Goal: Task Accomplishment & Management: Complete application form

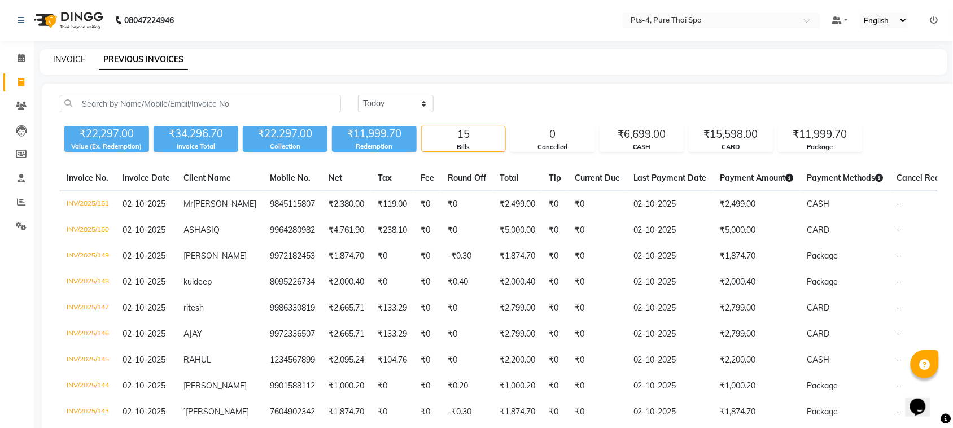
click at [74, 63] on link "INVOICE" at bounding box center [69, 59] width 32 height 10
select select "service"
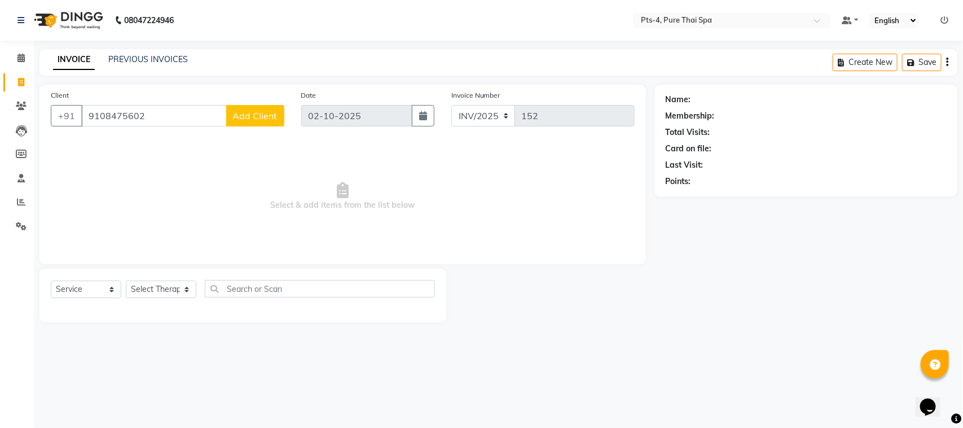
type input "9108475602"
click at [251, 116] on span "Add Client" at bounding box center [255, 115] width 45 height 11
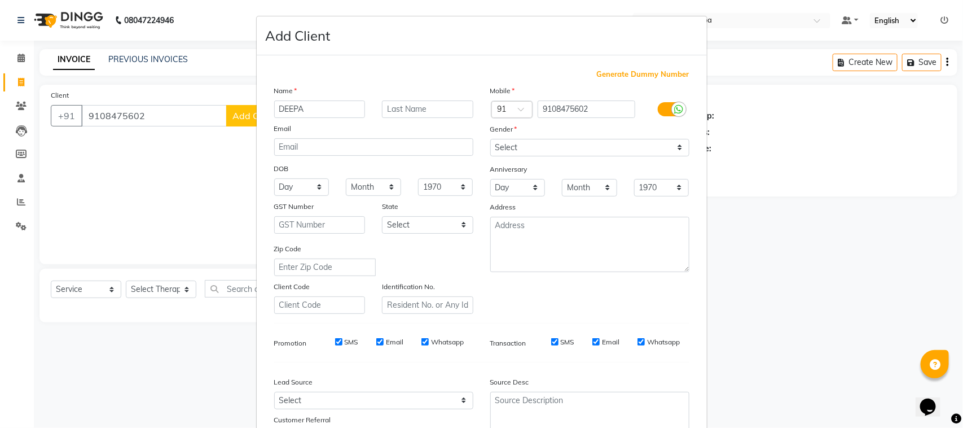
type input "DEEPA"
click at [551, 145] on select "Select [DEMOGRAPHIC_DATA] [DEMOGRAPHIC_DATA] Other Prefer Not To Say" at bounding box center [589, 147] width 199 height 17
select select "[DEMOGRAPHIC_DATA]"
click at [490, 139] on select "Select [DEMOGRAPHIC_DATA] [DEMOGRAPHIC_DATA] Other Prefer Not To Say" at bounding box center [589, 147] width 199 height 17
click at [335, 339] on input "SMS" at bounding box center [338, 341] width 7 height 7
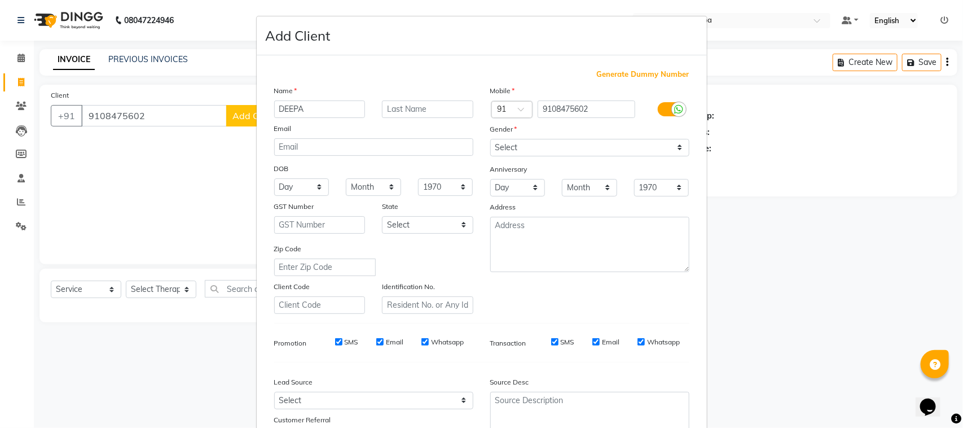
checkbox input "false"
click at [376, 340] on input "Email" at bounding box center [379, 341] width 7 height 7
checkbox input "false"
click at [422, 338] on input "Whatsapp" at bounding box center [425, 341] width 7 height 7
checkbox input "false"
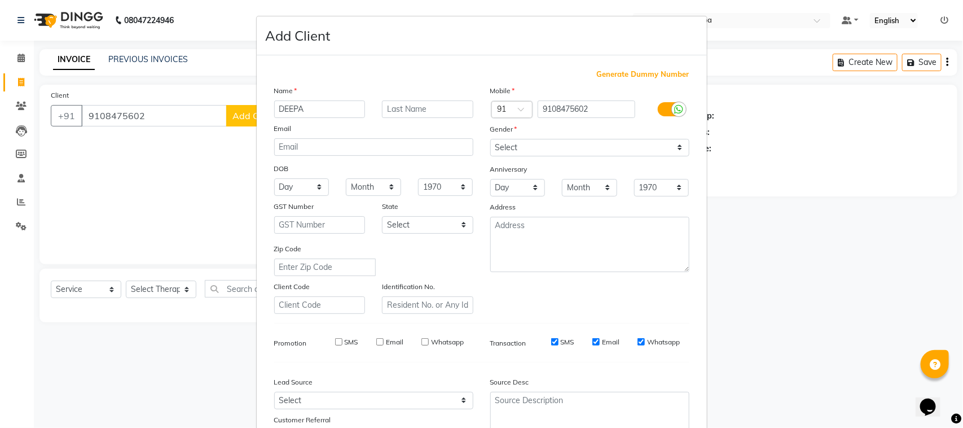
click at [551, 340] on input "SMS" at bounding box center [554, 341] width 7 height 7
checkbox input "false"
click at [593, 339] on input "Email" at bounding box center [596, 341] width 7 height 7
checkbox input "false"
click at [638, 340] on input "Whatsapp" at bounding box center [641, 341] width 7 height 7
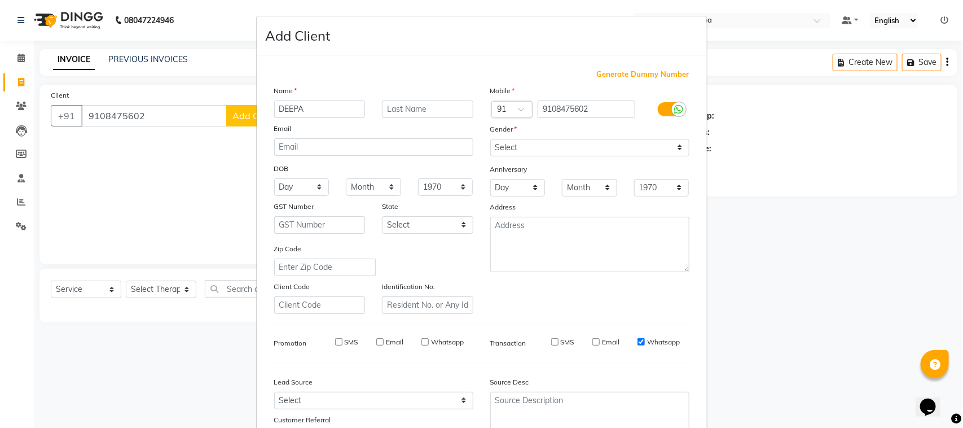
checkbox input "false"
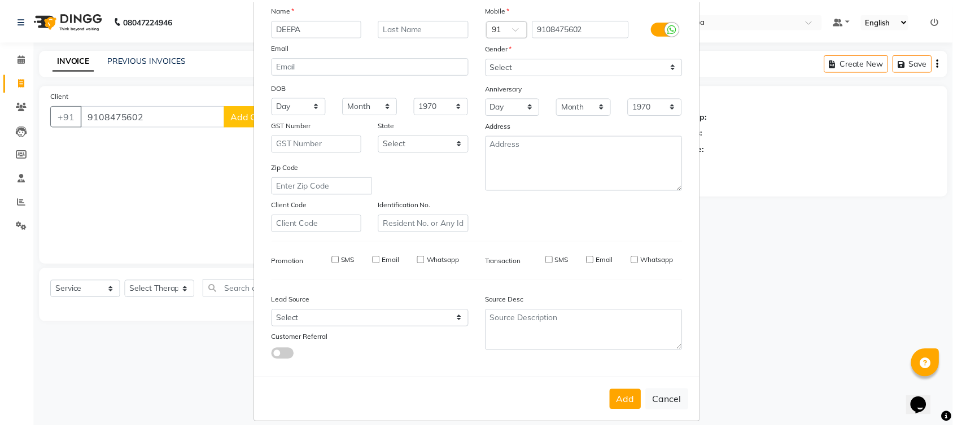
scroll to position [89, 0]
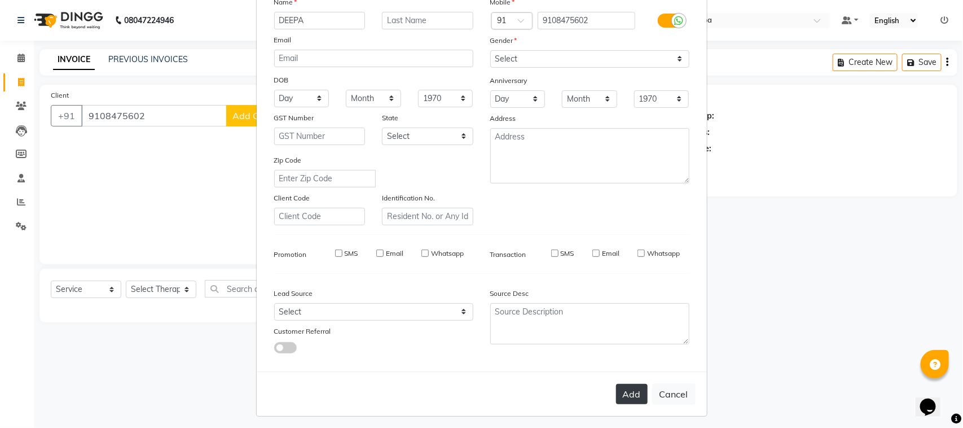
click at [629, 385] on button "Add" at bounding box center [632, 394] width 32 height 20
select select
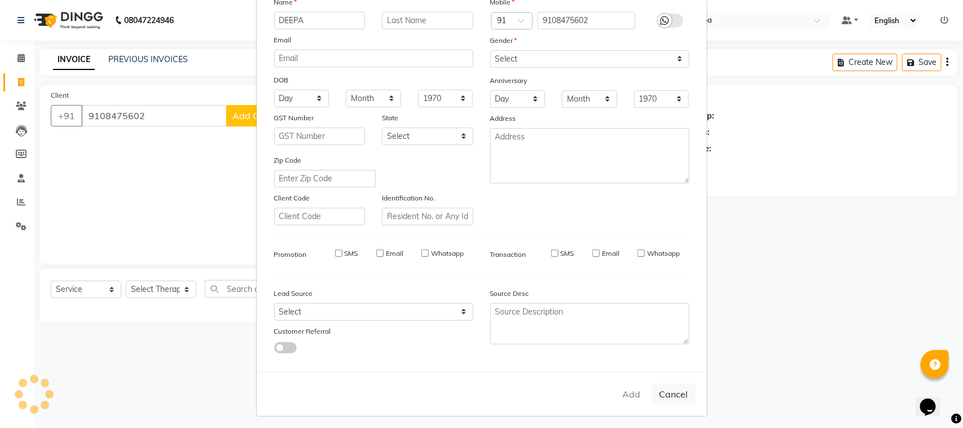
select select
checkbox input "false"
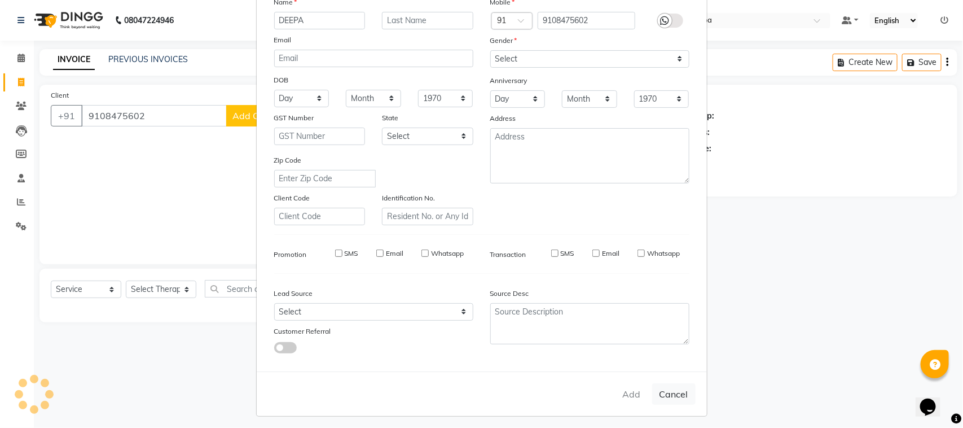
checkbox input "false"
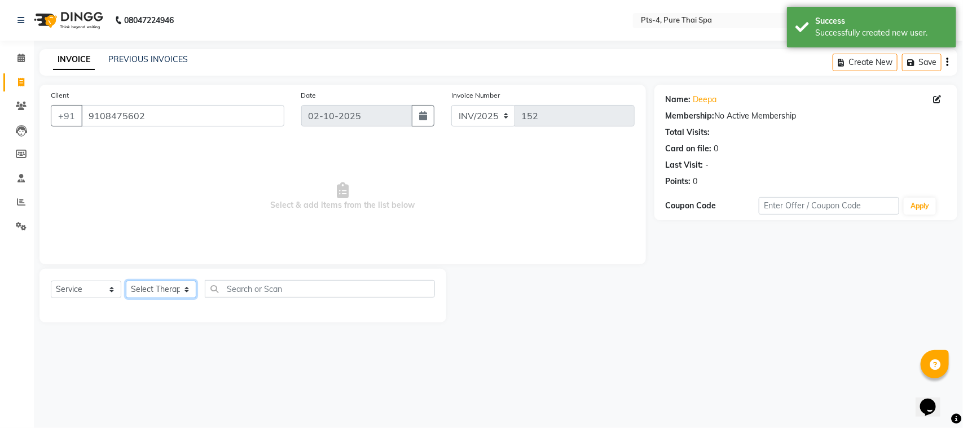
click at [143, 291] on select "Select Therapist [PERSON_NAME] NE [PERSON_NAME] anyone [PERSON_NAME] [PERSON_NA…" at bounding box center [161, 288] width 71 height 17
select select "59672"
click at [126, 280] on select "Select Therapist [PERSON_NAME] NE [PERSON_NAME] anyone [PERSON_NAME] [PERSON_NA…" at bounding box center [161, 288] width 71 height 17
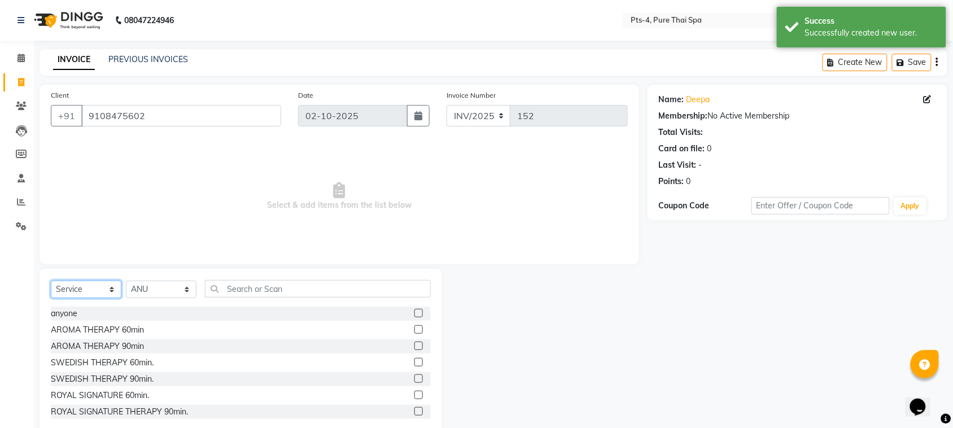
click at [74, 291] on select "Select Service Product Membership Package Voucher Prepaid Gift Card" at bounding box center [86, 288] width 71 height 17
select select "package"
click at [51, 280] on select "Select Service Product Membership Package Voucher Prepaid Gift Card" at bounding box center [86, 288] width 71 height 17
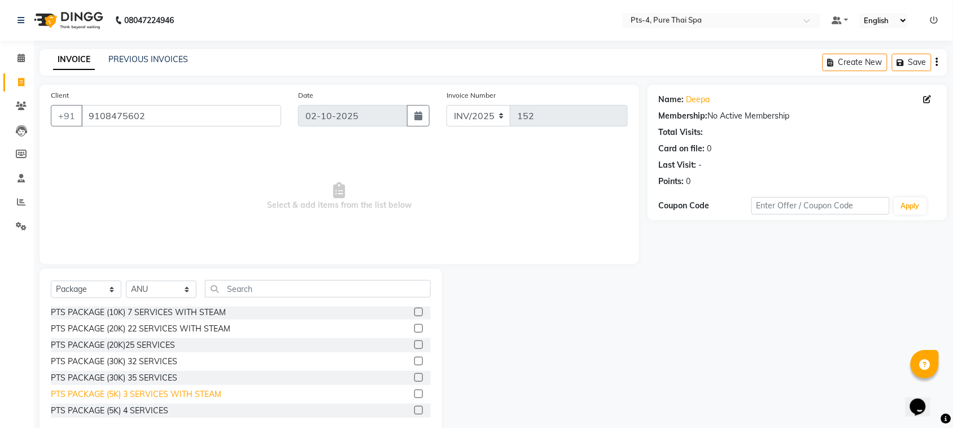
click at [170, 393] on div "PTS PACKAGE (5K) 3 SERVICES WITH STEAM" at bounding box center [136, 394] width 170 height 12
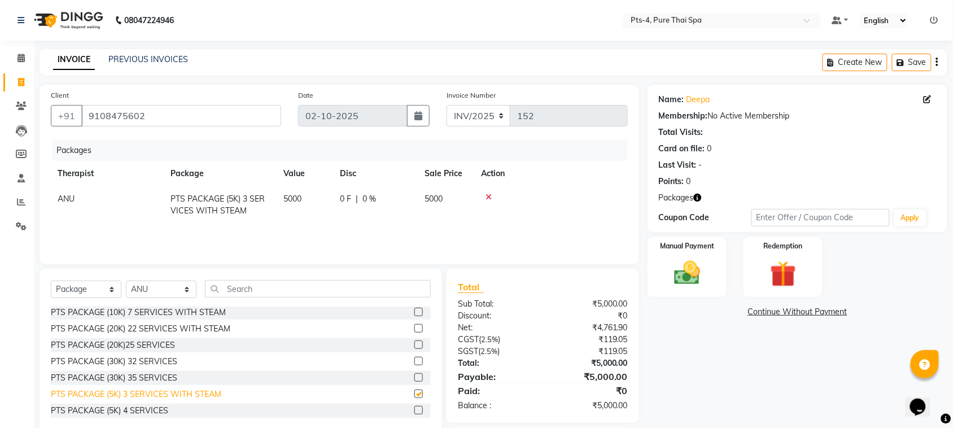
checkbox input "false"
click at [689, 273] on img at bounding box center [687, 272] width 44 height 31
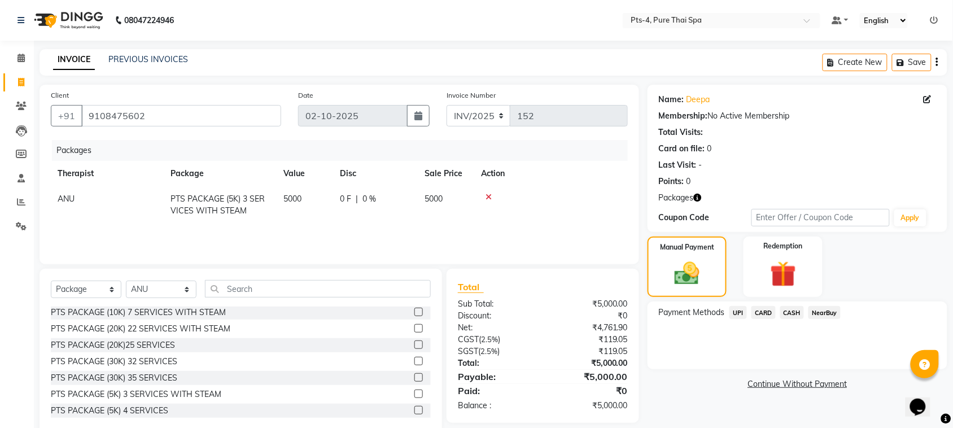
click at [743, 314] on span "UPI" at bounding box center [737, 312] width 17 height 13
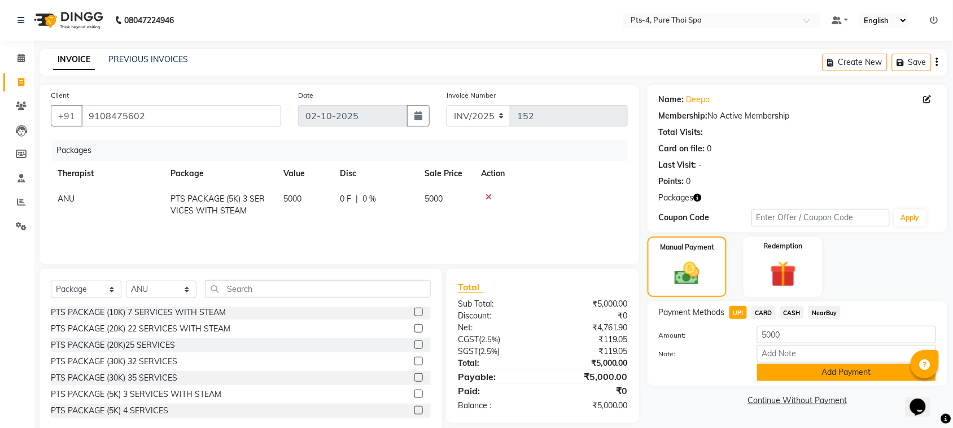
click at [784, 378] on button "Add Payment" at bounding box center [846, 371] width 179 height 17
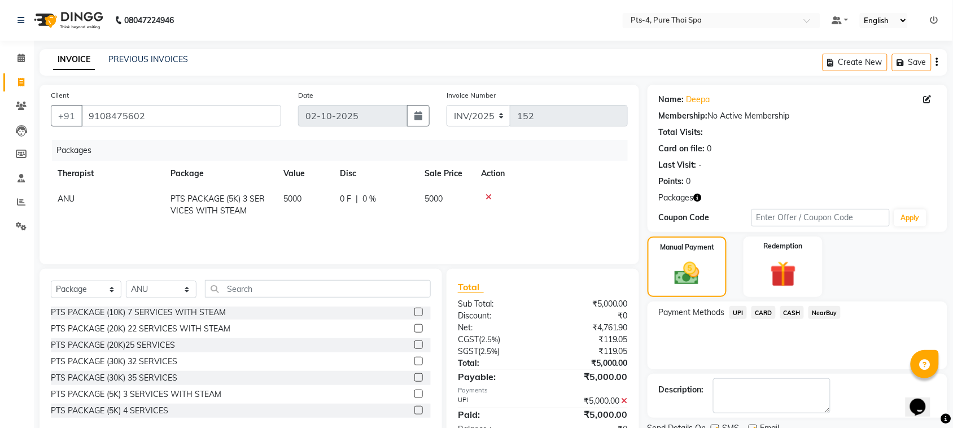
scroll to position [46, 0]
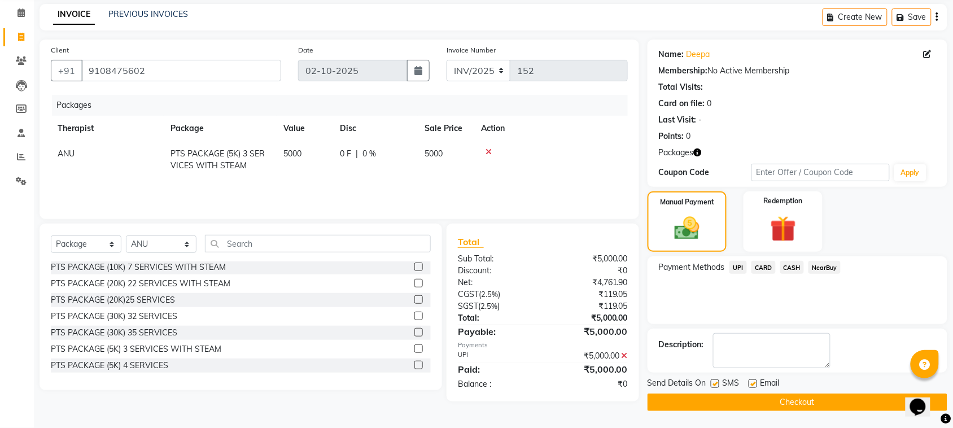
click at [712, 382] on label at bounding box center [715, 383] width 8 height 8
click at [712, 382] on input "checkbox" at bounding box center [714, 383] width 7 height 7
checkbox input "false"
click at [752, 385] on label at bounding box center [752, 383] width 8 height 8
click at [752, 385] on input "checkbox" at bounding box center [751, 383] width 7 height 7
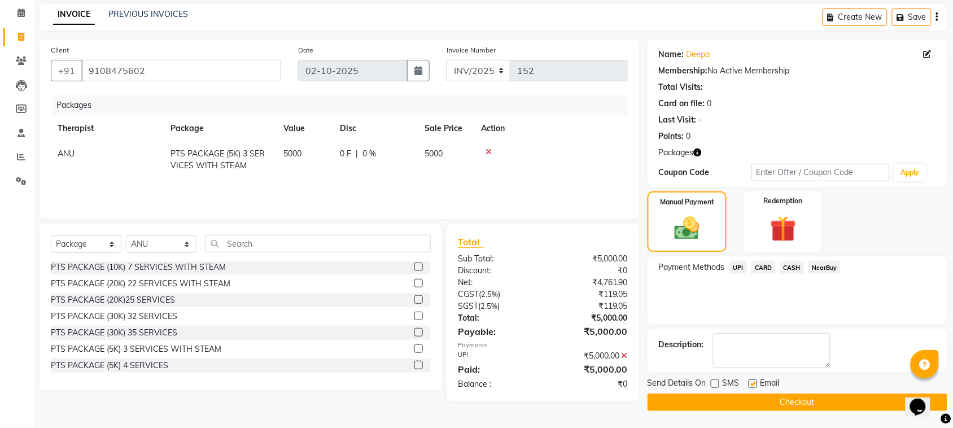
checkbox input "false"
click at [765, 348] on textarea at bounding box center [771, 350] width 117 height 35
type textarea "655"
click at [749, 404] on button "Checkout" at bounding box center [797, 401] width 300 height 17
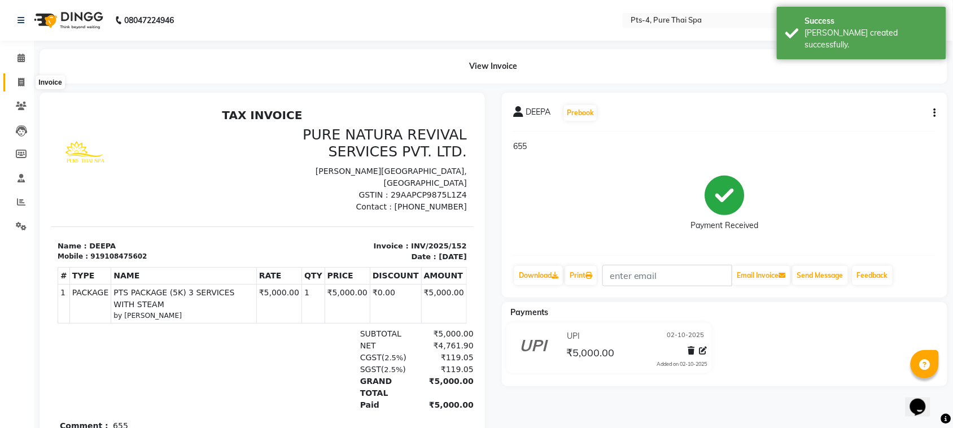
click at [20, 82] on icon at bounding box center [21, 82] width 6 height 8
select select "service"
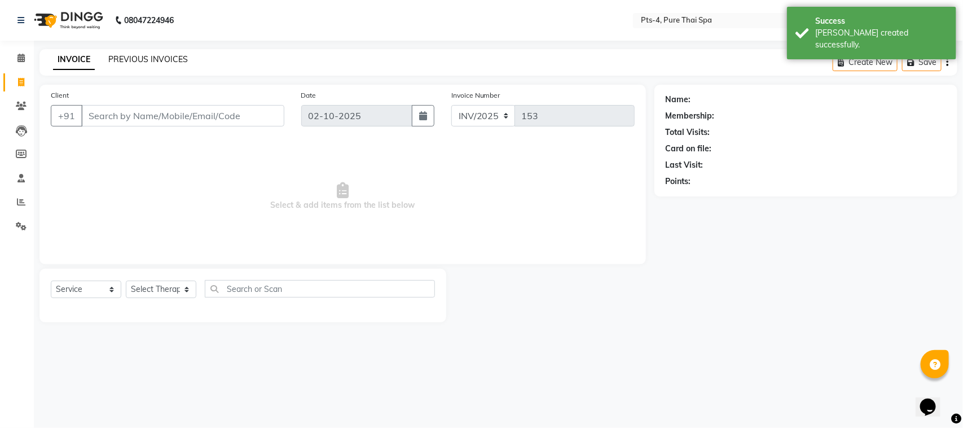
click at [156, 55] on link "PREVIOUS INVOICES" at bounding box center [148, 59] width 80 height 10
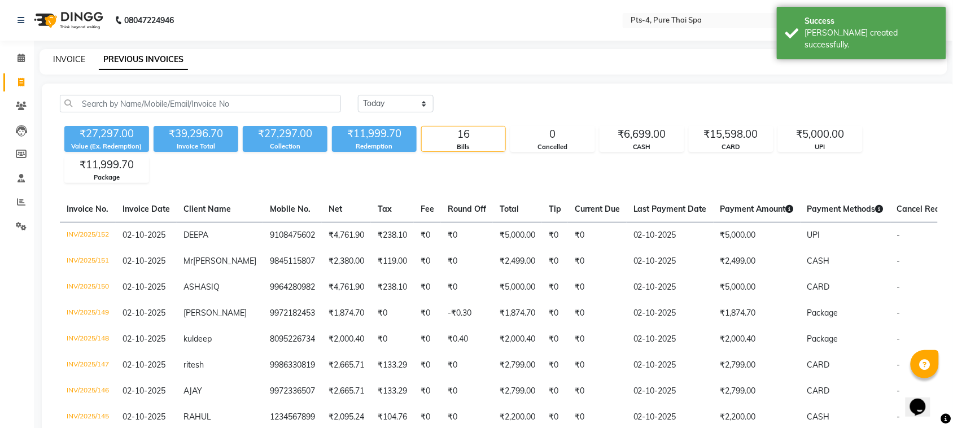
click at [58, 58] on link "INVOICE" at bounding box center [69, 59] width 32 height 10
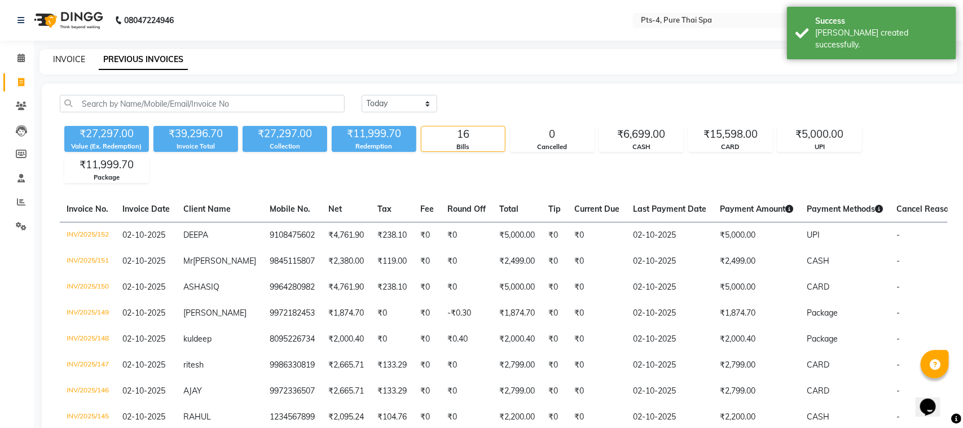
select select "service"
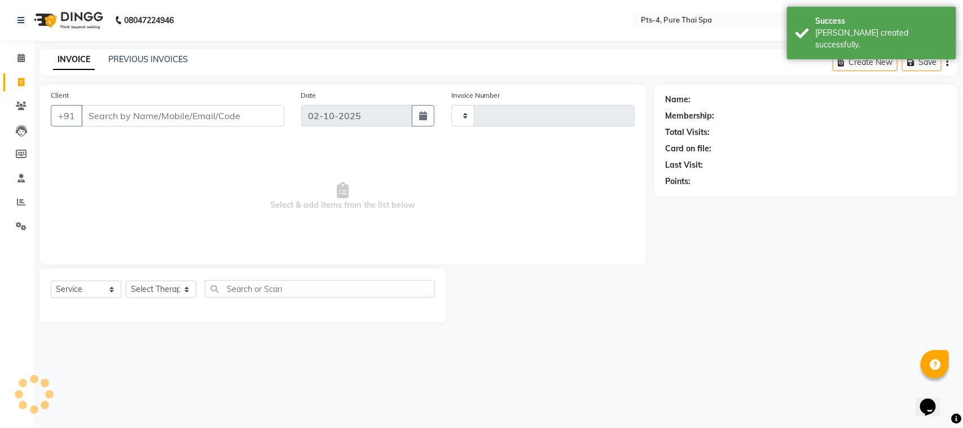
type input "153"
select select "9046"
type input "9108475602"
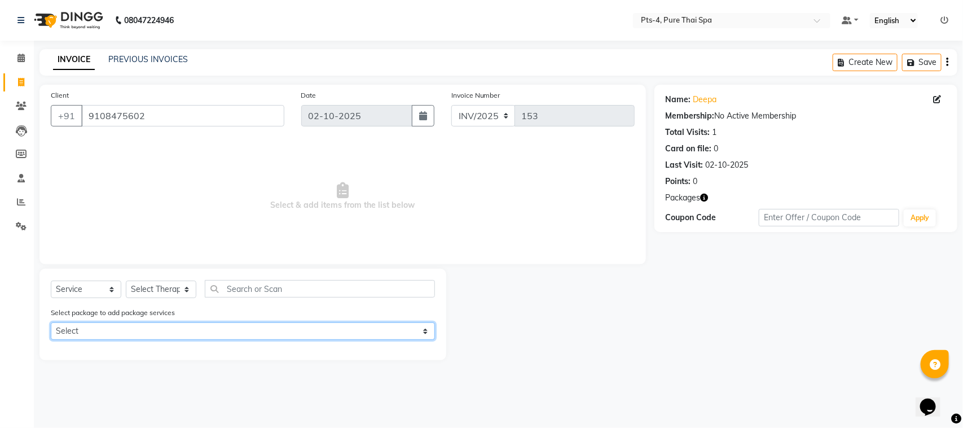
click at [106, 326] on select "Select PTS PACKAGE (5K) 3 SERVICES WITH STEAM" at bounding box center [243, 330] width 384 height 17
select select "1: Object"
click at [51, 322] on select "Select PTS PACKAGE (5K) 3 SERVICES WITH STEAM" at bounding box center [243, 330] width 384 height 17
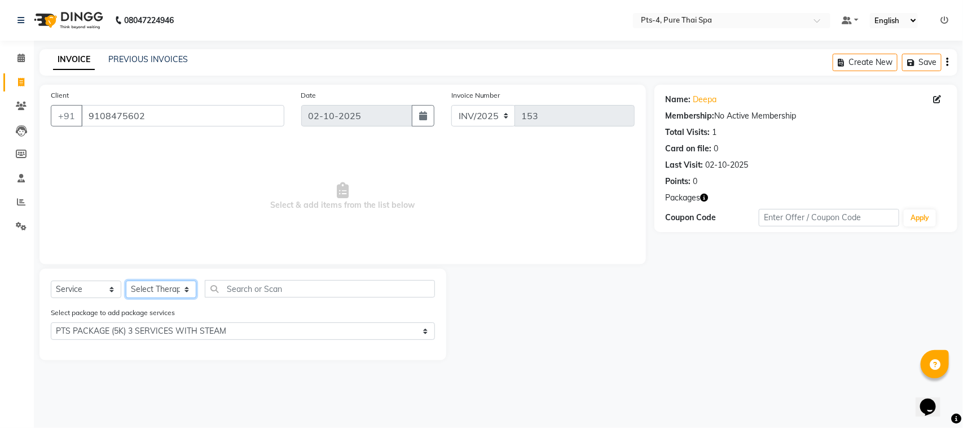
click at [175, 286] on select "Select Therapist [PERSON_NAME] NE [PERSON_NAME] anyone [PERSON_NAME] [PERSON_NA…" at bounding box center [161, 288] width 71 height 17
select select "52901"
click at [126, 280] on select "Select Therapist [PERSON_NAME] NE [PERSON_NAME] anyone [PERSON_NAME] [PERSON_NA…" at bounding box center [161, 288] width 71 height 17
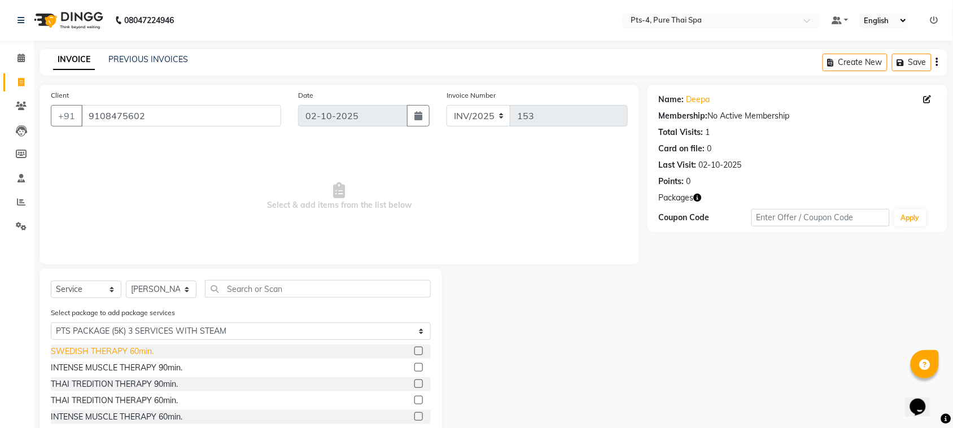
click at [141, 354] on div "SWEDISH THERAPY 60min." at bounding box center [102, 351] width 103 height 12
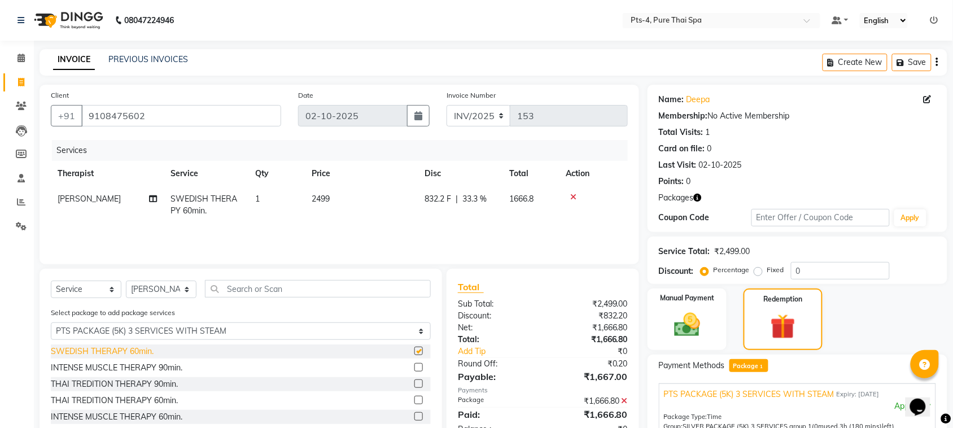
checkbox input "false"
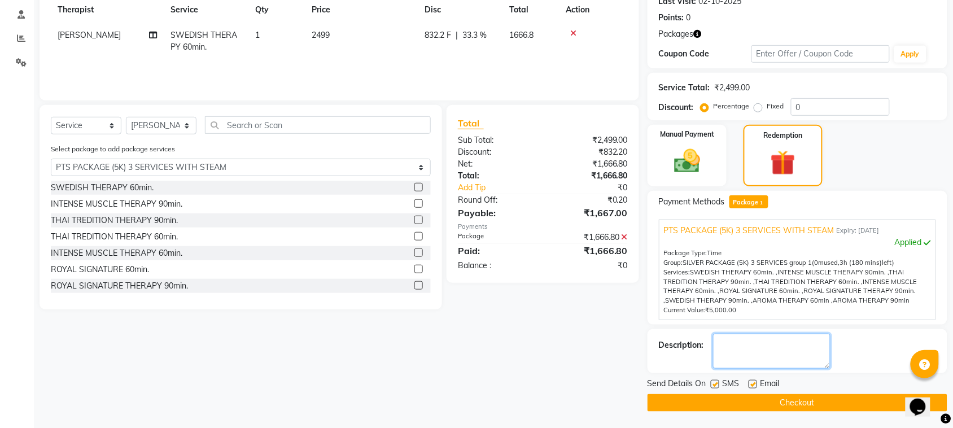
click at [757, 357] on textarea at bounding box center [771, 351] width 117 height 35
type textarea "655"
click at [712, 384] on label at bounding box center [715, 384] width 8 height 8
click at [712, 384] on input "checkbox" at bounding box center [714, 384] width 7 height 7
checkbox input "false"
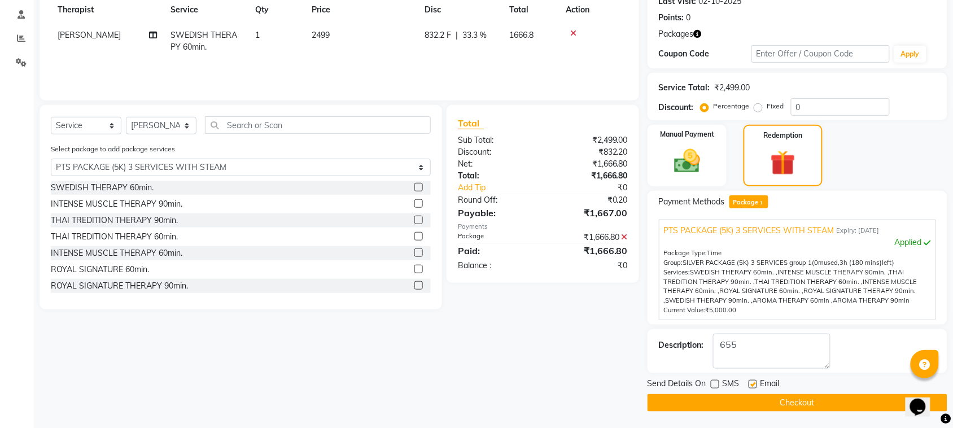
click at [754, 382] on label at bounding box center [752, 384] width 8 height 8
click at [754, 382] on input "checkbox" at bounding box center [751, 384] width 7 height 7
checkbox input "false"
click at [740, 407] on button "Checkout" at bounding box center [797, 402] width 300 height 17
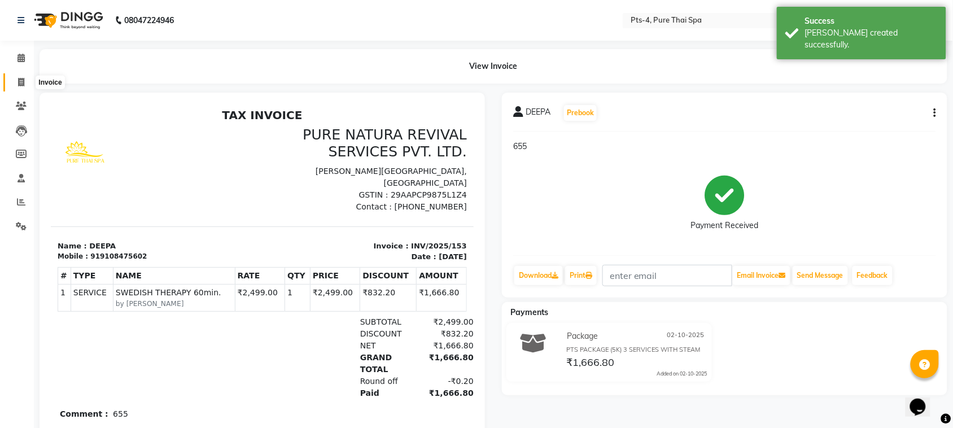
click at [21, 85] on icon at bounding box center [21, 82] width 6 height 8
select select "service"
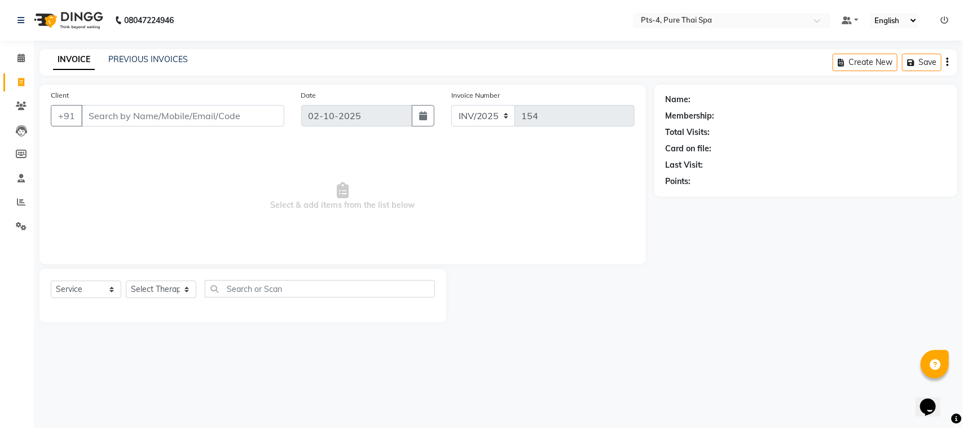
click at [139, 54] on div "PREVIOUS INVOICES" at bounding box center [148, 60] width 80 height 12
click at [136, 62] on link "PREVIOUS INVOICES" at bounding box center [148, 59] width 80 height 10
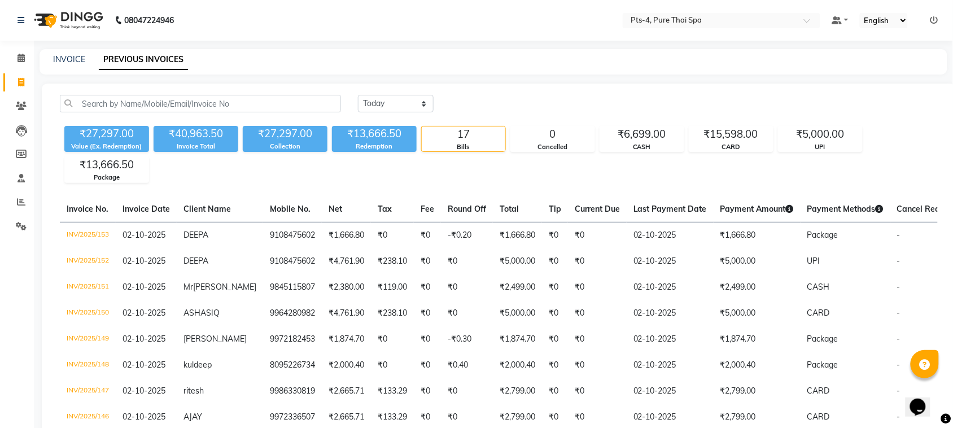
click at [74, 64] on div "INVOICE" at bounding box center [69, 60] width 32 height 12
click at [71, 55] on link "INVOICE" at bounding box center [69, 59] width 32 height 10
select select "service"
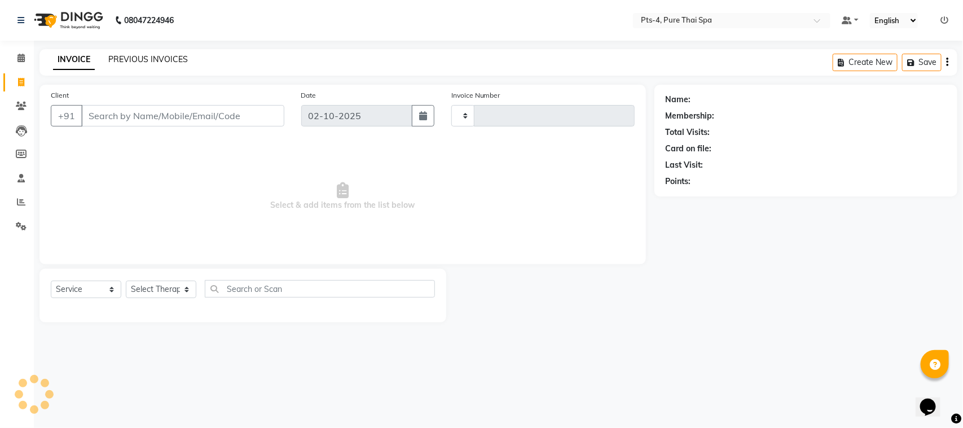
type input "154"
select select "9046"
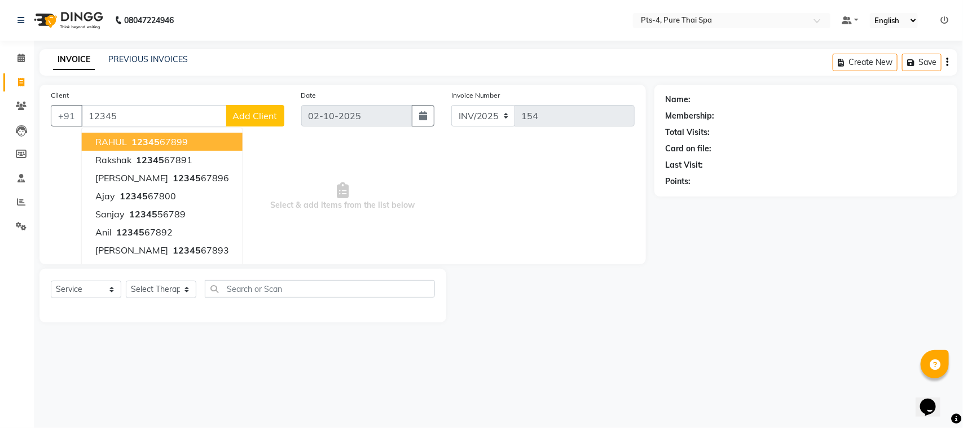
click at [130, 141] on ngb-highlight "12345 67899" at bounding box center [158, 141] width 59 height 11
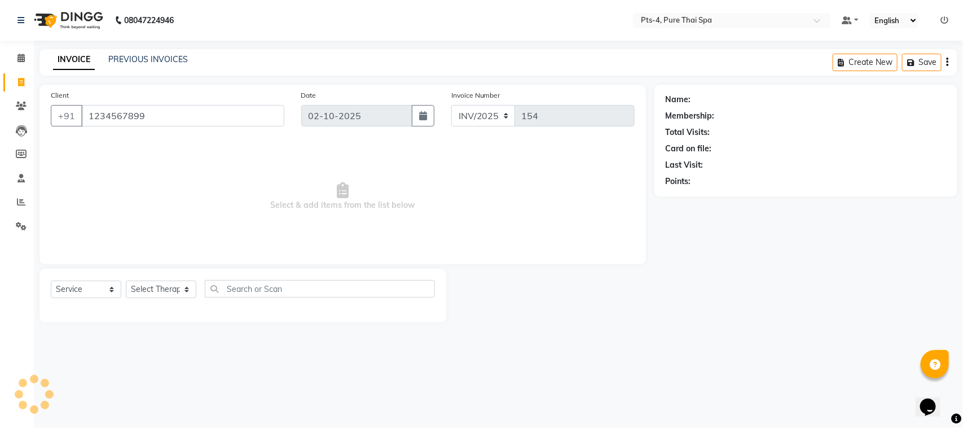
type input "1234567899"
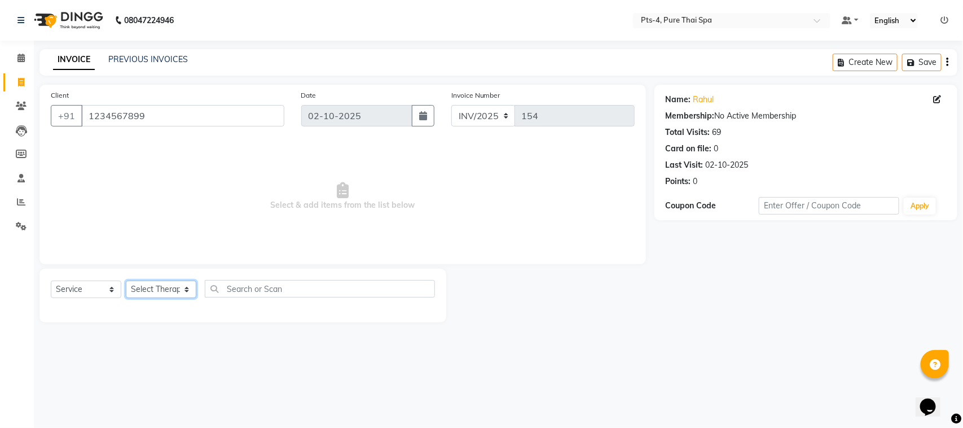
click at [147, 291] on select "Select Therapist [PERSON_NAME] NE [PERSON_NAME] anyone [PERSON_NAME] [PERSON_NA…" at bounding box center [161, 288] width 71 height 17
select select "81456"
click at [126, 280] on select "Select Therapist [PERSON_NAME] NE [PERSON_NAME] anyone [PERSON_NAME] [PERSON_NA…" at bounding box center [161, 288] width 71 height 17
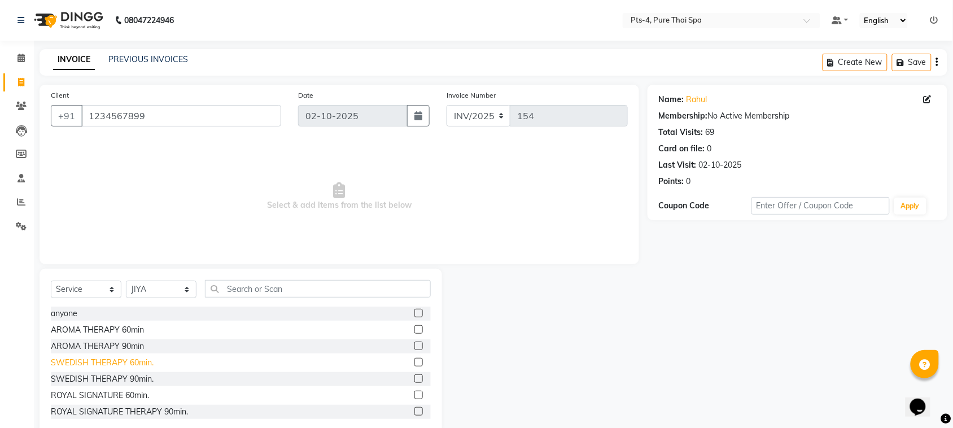
click at [121, 362] on div "SWEDISH THERAPY 60min." at bounding box center [102, 363] width 103 height 12
checkbox input "false"
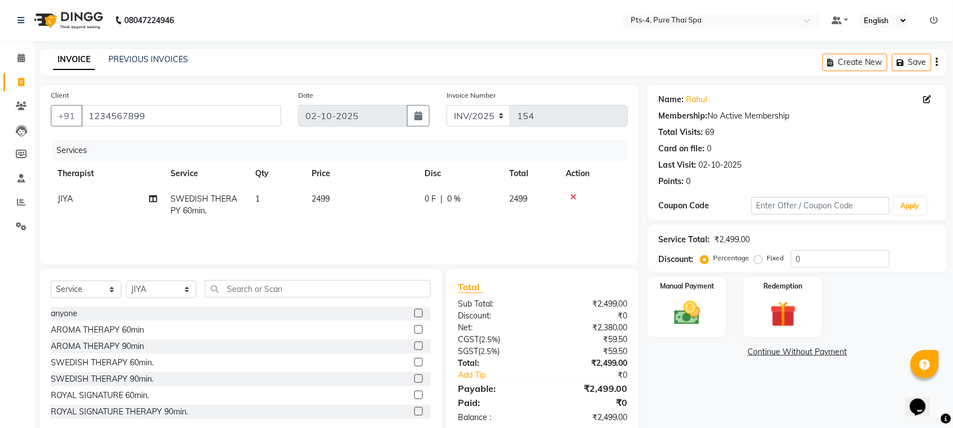
click at [767, 260] on label "Fixed" at bounding box center [775, 258] width 17 height 10
click at [756, 260] on input "Fixed" at bounding box center [760, 258] width 8 height 8
radio input "true"
click at [817, 260] on input "0" at bounding box center [840, 258] width 99 height 17
type input "499"
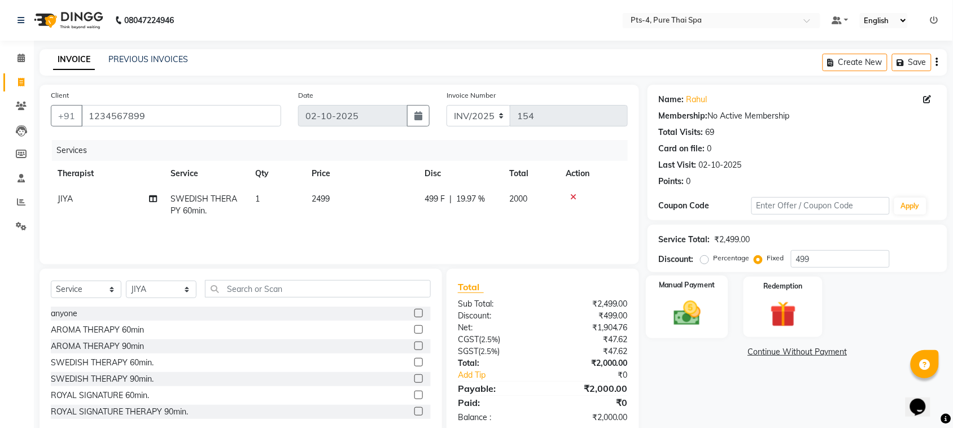
click at [682, 312] on img at bounding box center [687, 312] width 44 height 31
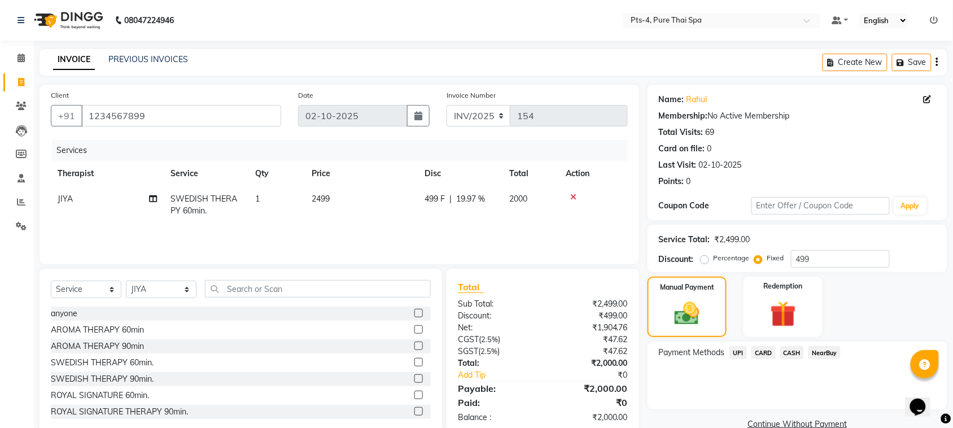
click at [794, 351] on span "CASH" at bounding box center [792, 352] width 24 height 13
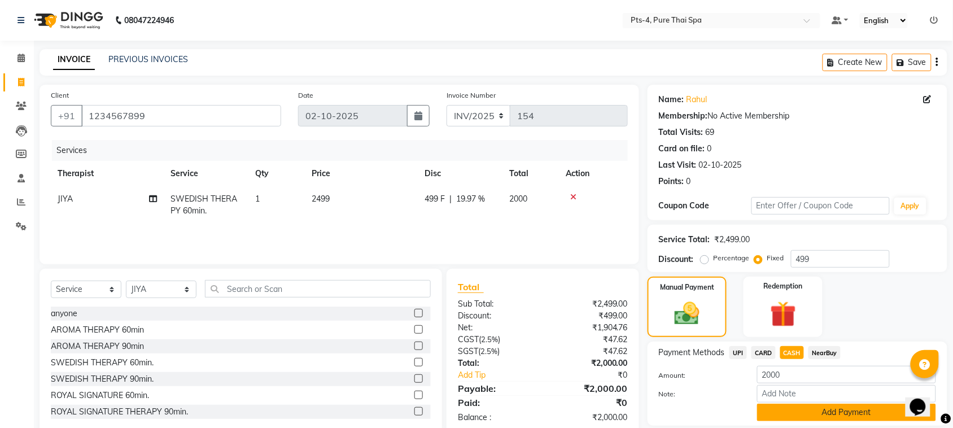
click at [814, 414] on button "Add Payment" at bounding box center [846, 412] width 179 height 17
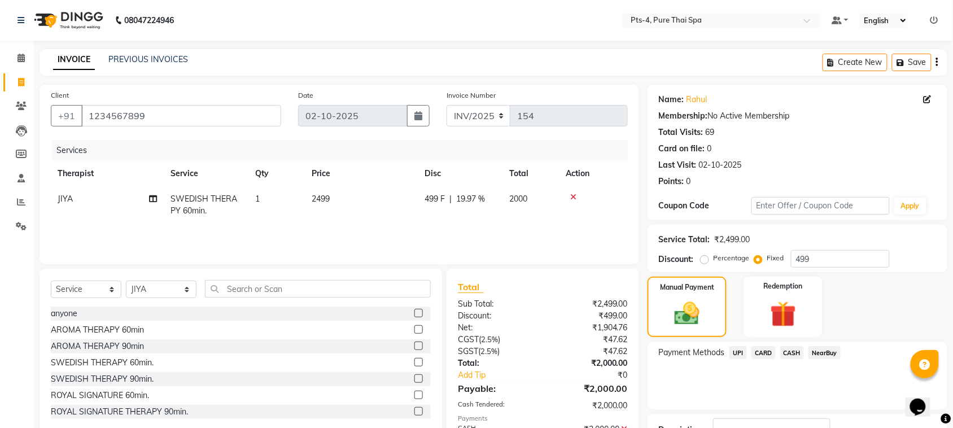
scroll to position [85, 0]
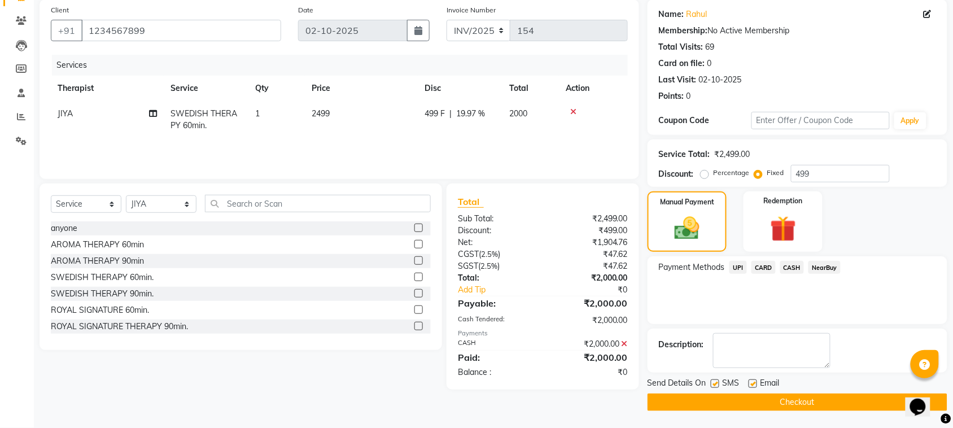
click at [718, 384] on label at bounding box center [715, 383] width 8 height 8
click at [718, 384] on input "checkbox" at bounding box center [714, 383] width 7 height 7
checkbox input "false"
click at [752, 385] on label at bounding box center [752, 383] width 8 height 8
click at [752, 385] on input "checkbox" at bounding box center [751, 383] width 7 height 7
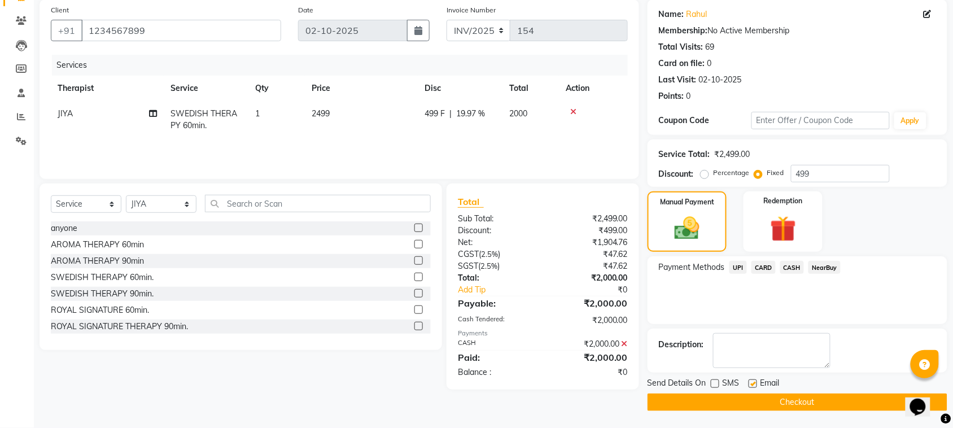
checkbox input "false"
click at [745, 401] on button "Checkout" at bounding box center [797, 401] width 300 height 17
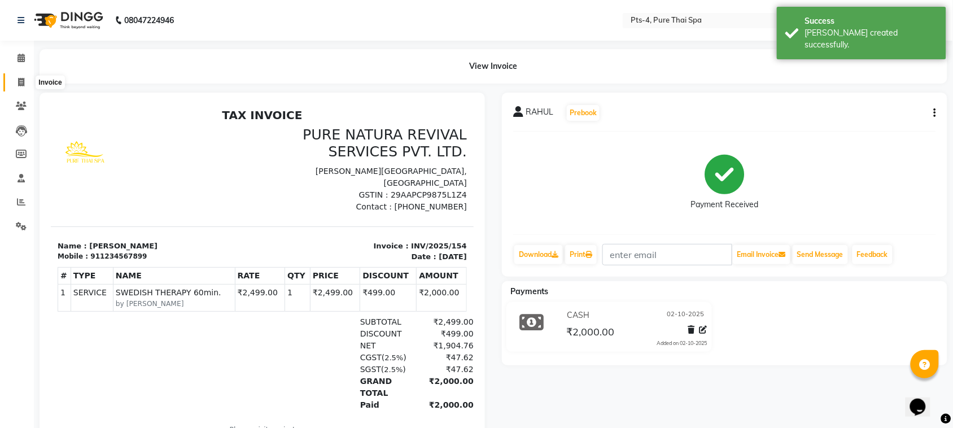
click at [21, 80] on icon at bounding box center [21, 82] width 6 height 8
select select "service"
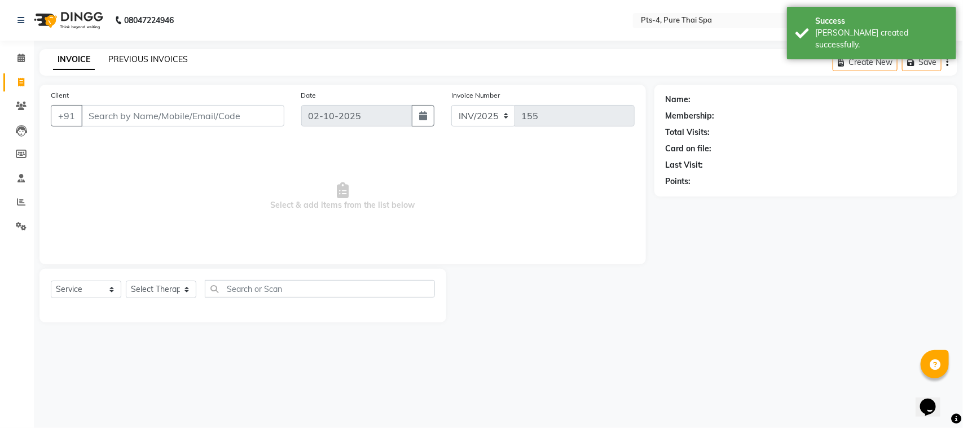
click at [133, 63] on link "PREVIOUS INVOICES" at bounding box center [148, 59] width 80 height 10
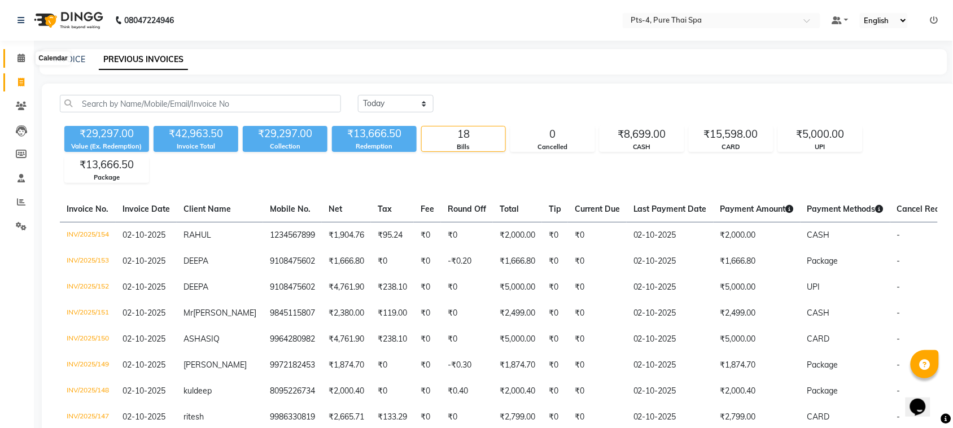
click at [21, 56] on icon at bounding box center [20, 58] width 7 height 8
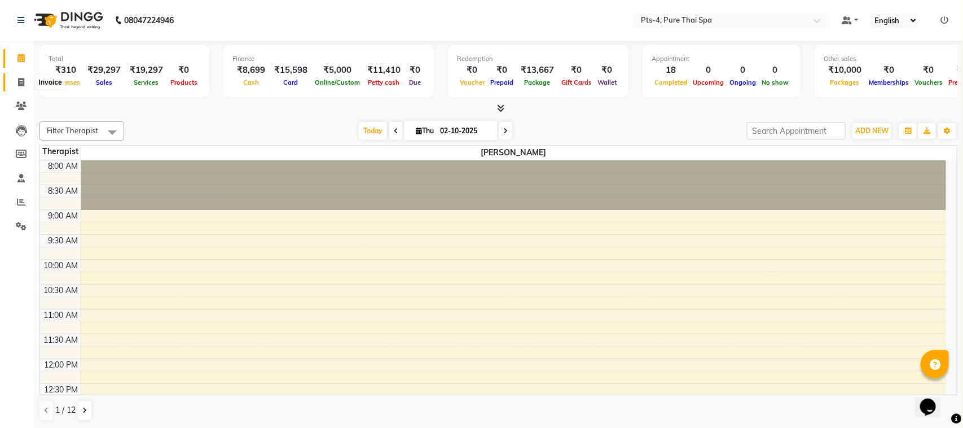
click at [20, 81] on icon at bounding box center [21, 82] width 6 height 8
select select "service"
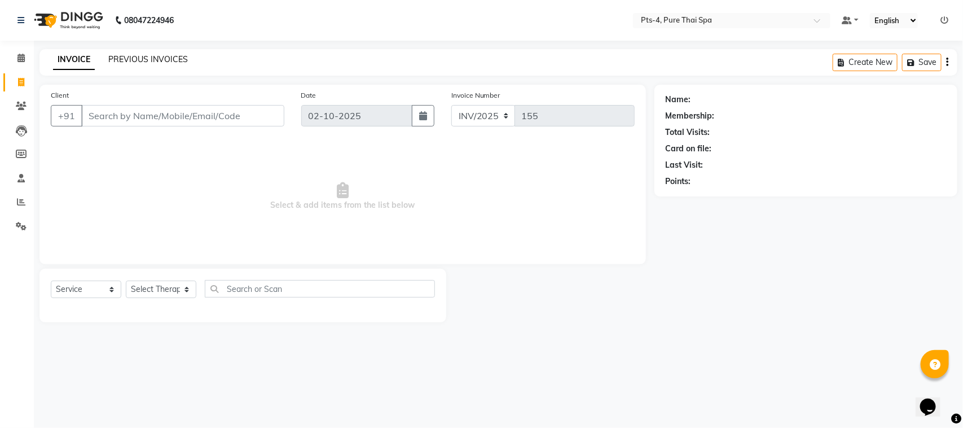
click at [163, 58] on link "PREVIOUS INVOICES" at bounding box center [148, 59] width 80 height 10
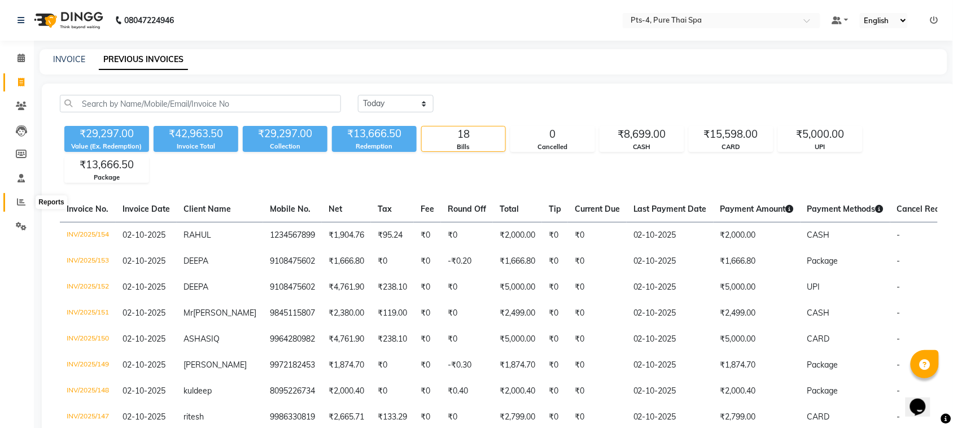
click at [19, 204] on icon at bounding box center [21, 202] width 8 height 8
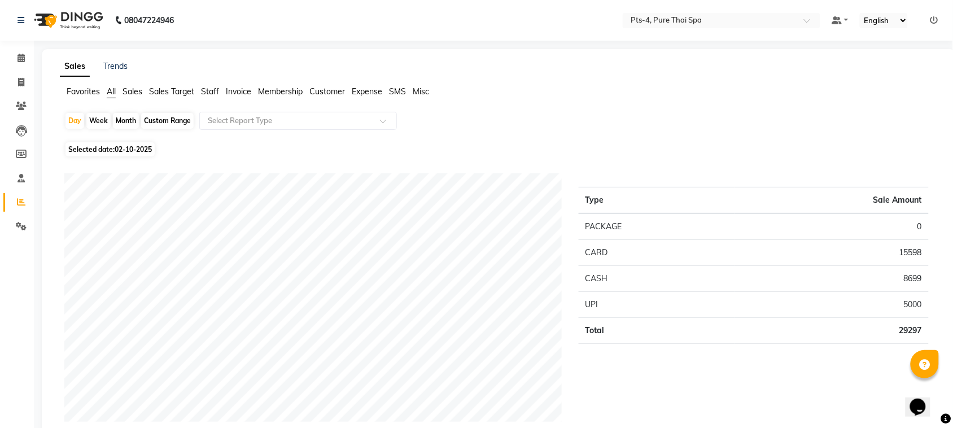
click at [133, 89] on span "Sales" at bounding box center [132, 91] width 20 height 10
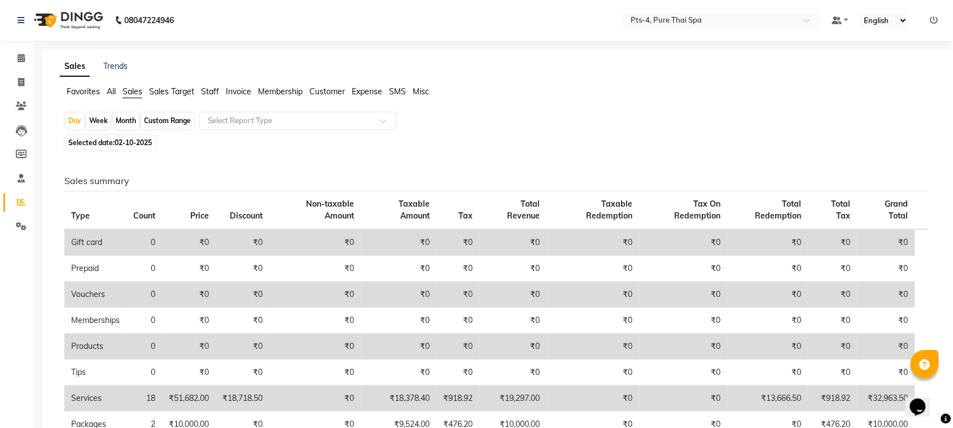
click at [129, 120] on div "Month" at bounding box center [126, 121] width 26 height 16
select select "10"
select select "2025"
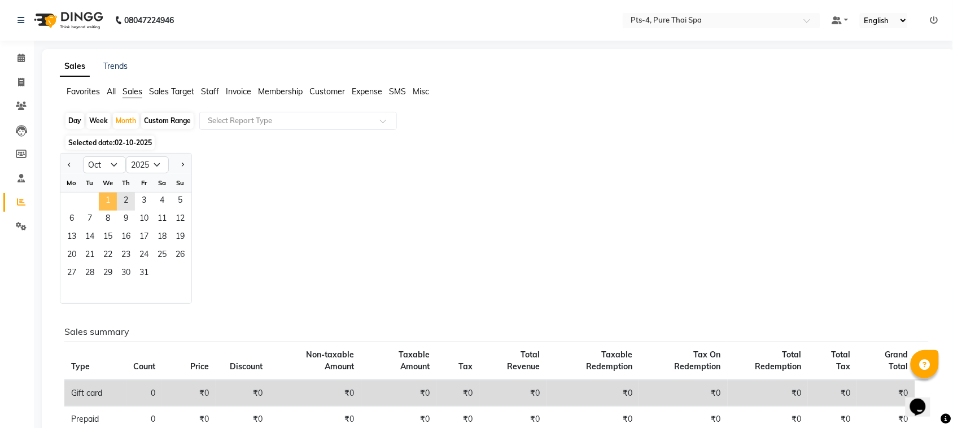
click at [103, 200] on span "1" at bounding box center [108, 201] width 18 height 18
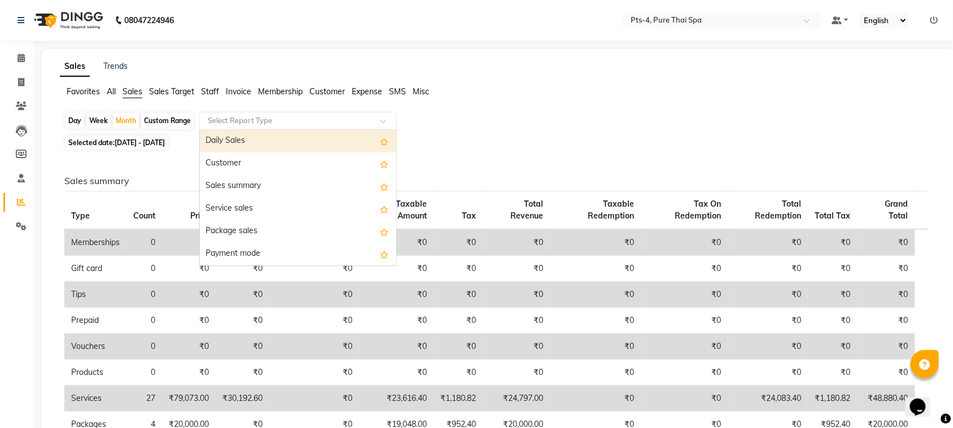
click at [240, 114] on div "Select Report Type" at bounding box center [298, 121] width 198 height 18
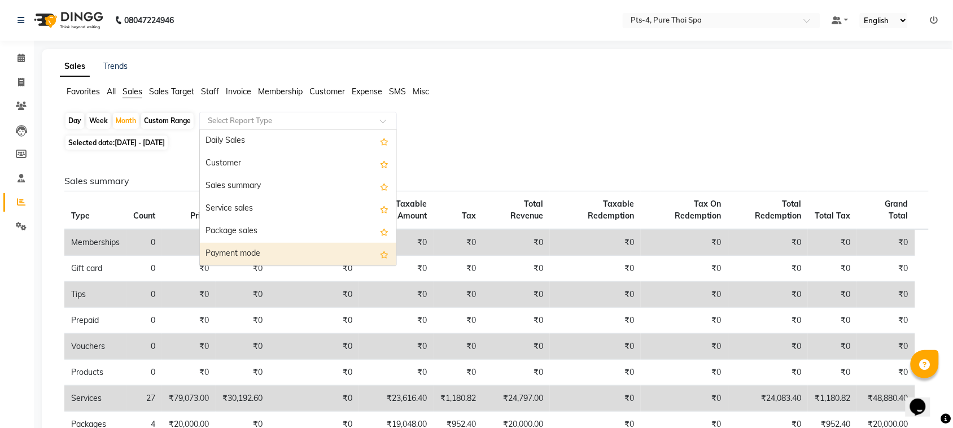
click at [265, 253] on div "Payment mode" at bounding box center [298, 254] width 196 height 23
select select "csv"
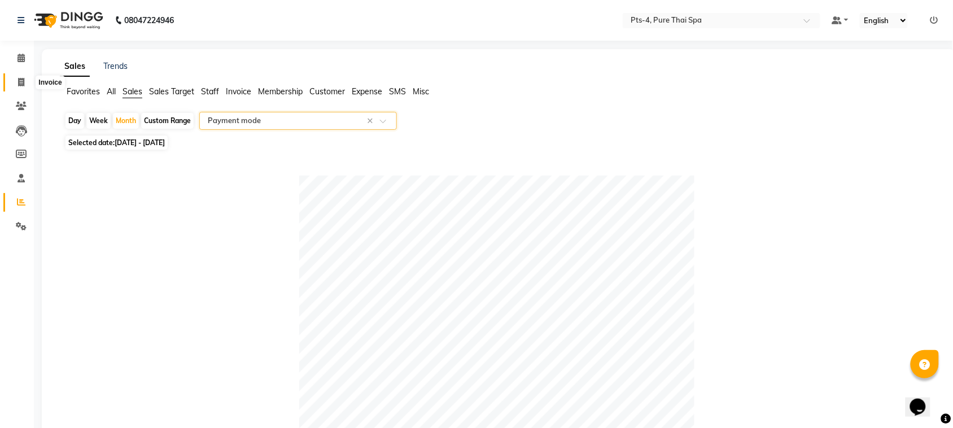
click at [15, 86] on span at bounding box center [21, 82] width 20 height 13
select select "service"
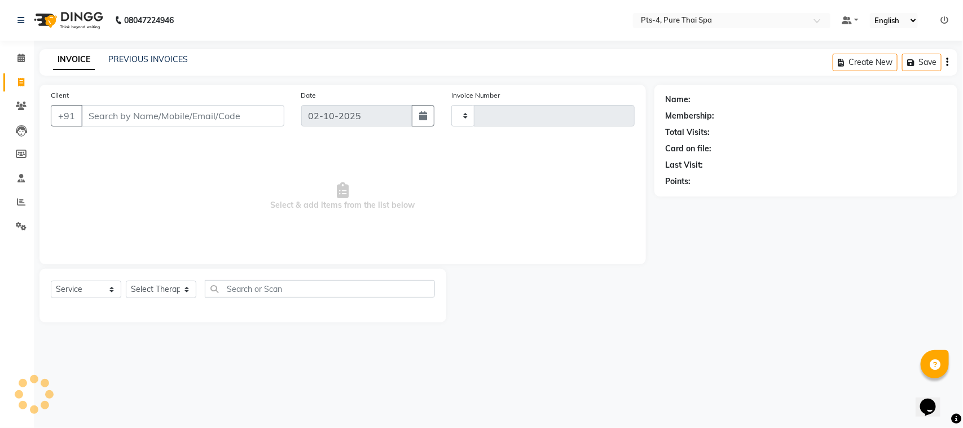
type input "155"
select select "9046"
click at [147, 55] on link "PREVIOUS INVOICES" at bounding box center [148, 59] width 80 height 10
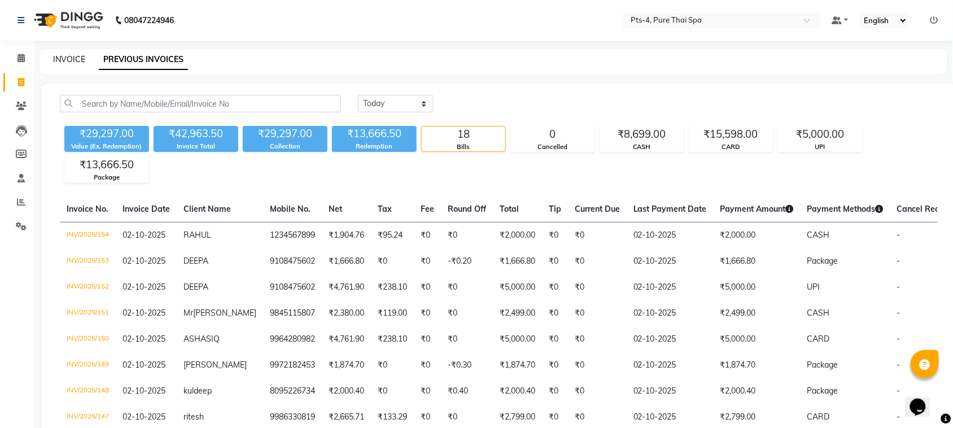
click at [69, 60] on link "INVOICE" at bounding box center [69, 59] width 32 height 10
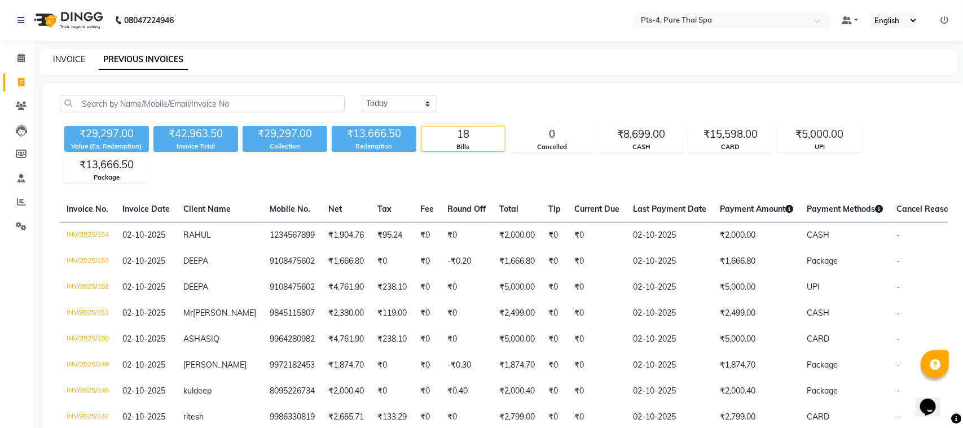
select select "service"
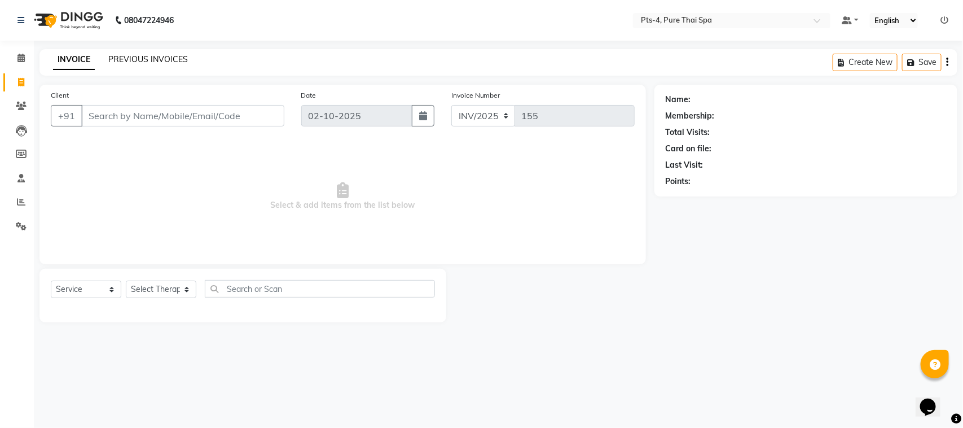
click at [142, 59] on link "PREVIOUS INVOICES" at bounding box center [148, 59] width 80 height 10
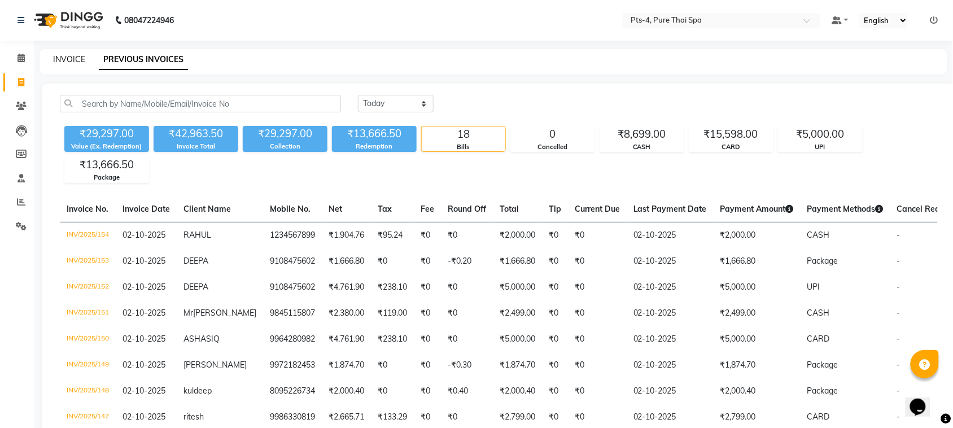
click at [73, 62] on link "INVOICE" at bounding box center [69, 59] width 32 height 10
select select "service"
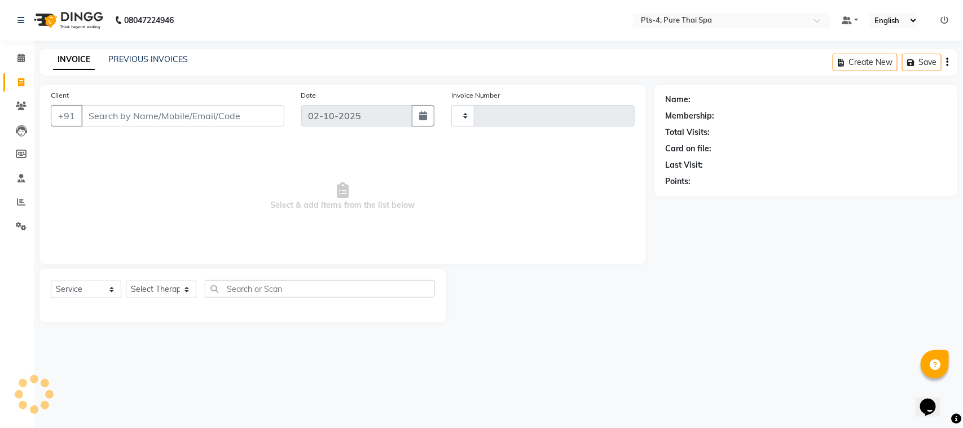
type input "155"
select select "9046"
paste input "9900166755"
type input "9900166755"
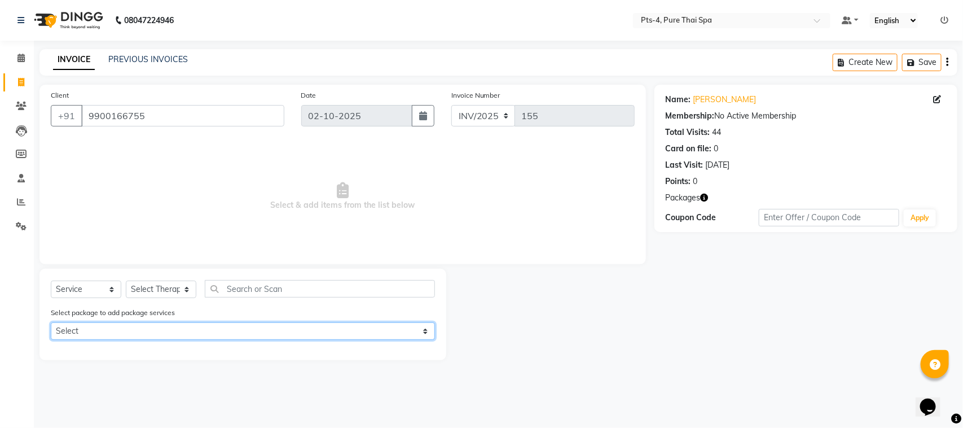
click at [222, 333] on select "Select PTS PACKAGE (5K) 4 SERVICES PTS PACKAGE (5K) 4 SERVICES" at bounding box center [243, 330] width 384 height 17
select select "1: Object"
click at [51, 322] on select "Select PTS PACKAGE (5K) 4 SERVICES PTS PACKAGE (5K) 4 SERVICES" at bounding box center [243, 330] width 384 height 17
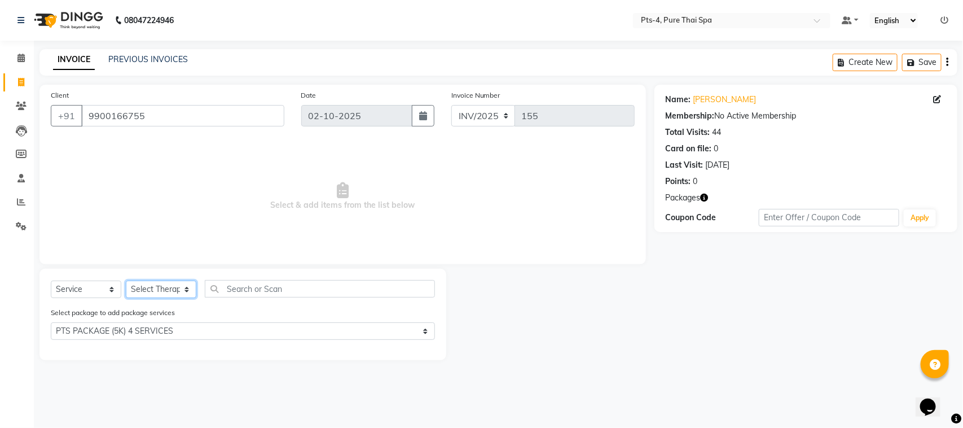
click at [145, 288] on select "Select Therapist [PERSON_NAME] NE [PERSON_NAME] anyone [PERSON_NAME] [PERSON_NA…" at bounding box center [161, 288] width 71 height 17
click at [152, 288] on select "Select Therapist [PERSON_NAME] NE [PERSON_NAME] anyone [PERSON_NAME] [PERSON_NA…" at bounding box center [161, 288] width 71 height 17
select select "92310"
click at [126, 280] on select "Select Therapist [PERSON_NAME] NE [PERSON_NAME] anyone [PERSON_NAME] [PERSON_NA…" at bounding box center [161, 288] width 71 height 17
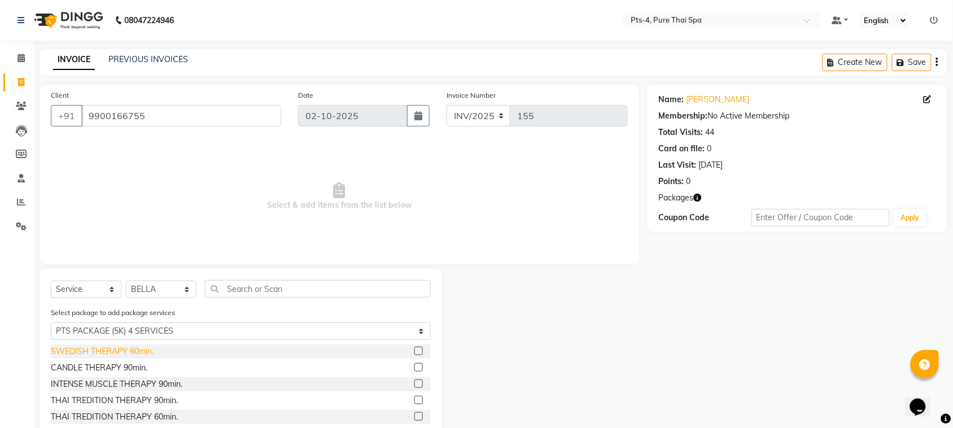
click at [137, 352] on div "SWEDISH THERAPY 60min." at bounding box center [102, 351] width 103 height 12
checkbox input "false"
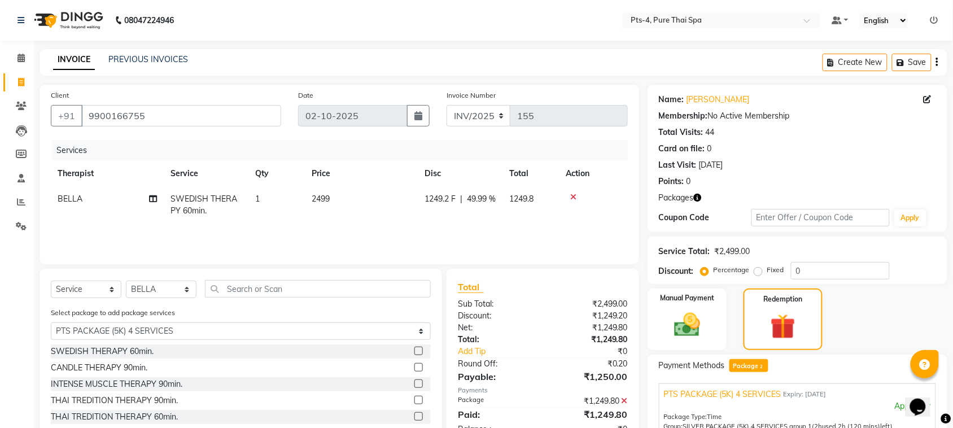
scroll to position [189, 0]
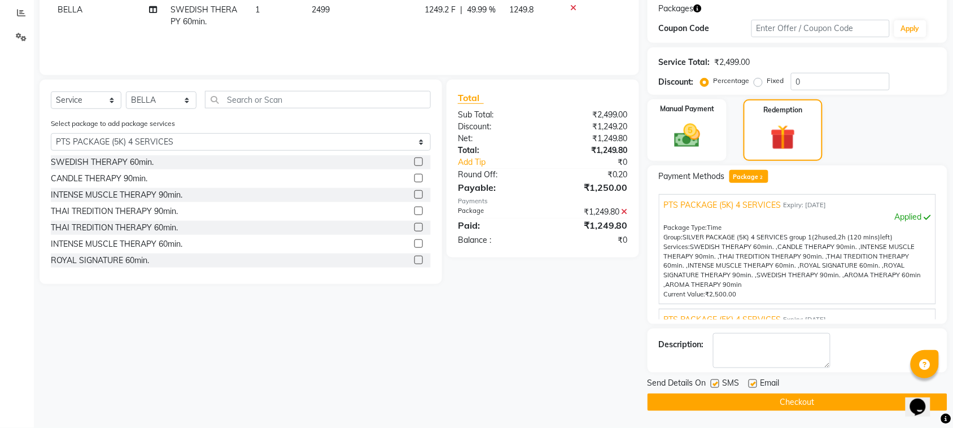
click at [717, 383] on label at bounding box center [715, 383] width 8 height 8
click at [717, 383] on input "checkbox" at bounding box center [714, 383] width 7 height 7
checkbox input "false"
click at [748, 385] on label at bounding box center [752, 383] width 8 height 8
click at [748, 385] on input "checkbox" at bounding box center [751, 383] width 7 height 7
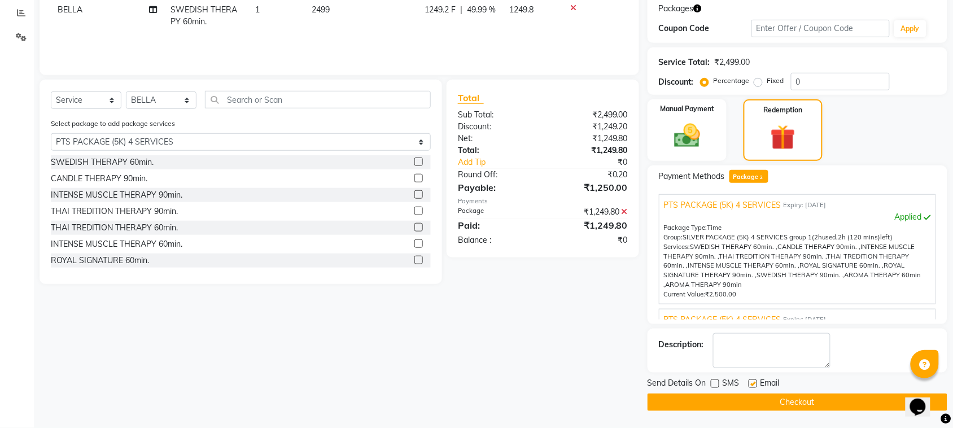
checkbox input "false"
click at [775, 350] on textarea at bounding box center [771, 350] width 117 height 35
type textarea "310"
click at [735, 401] on button "Checkout" at bounding box center [797, 401] width 300 height 17
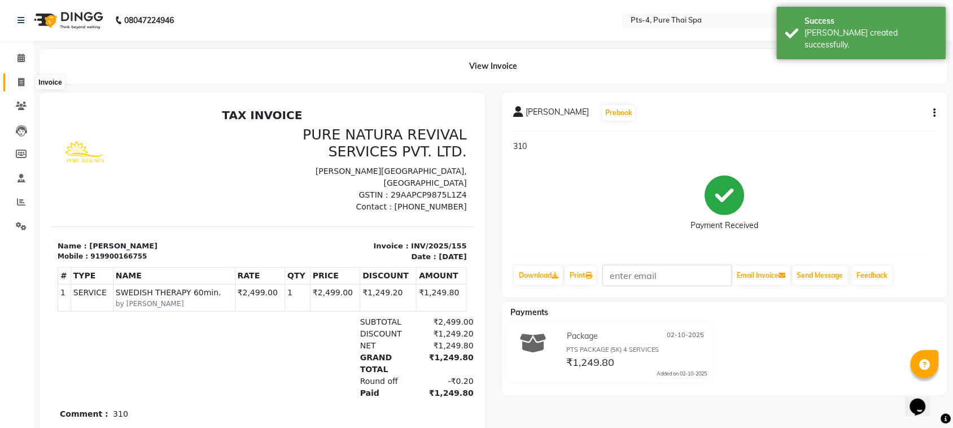
click at [24, 82] on icon at bounding box center [21, 82] width 6 height 8
select select "service"
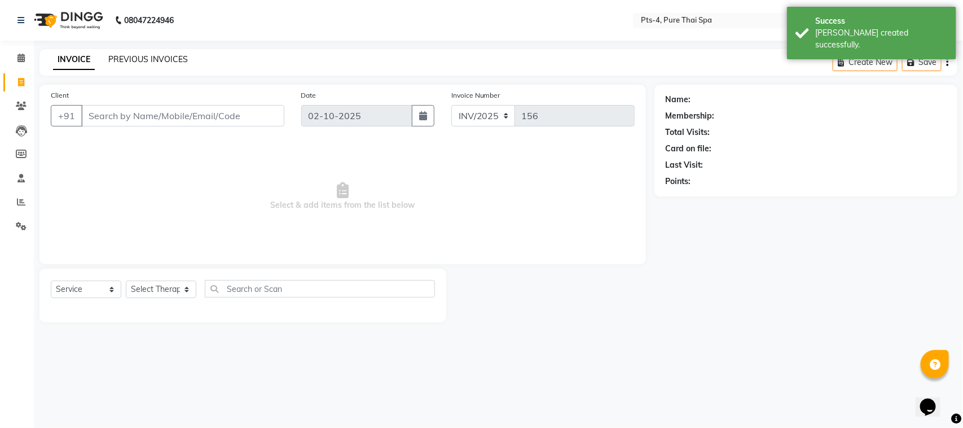
click at [139, 59] on link "PREVIOUS INVOICES" at bounding box center [148, 59] width 80 height 10
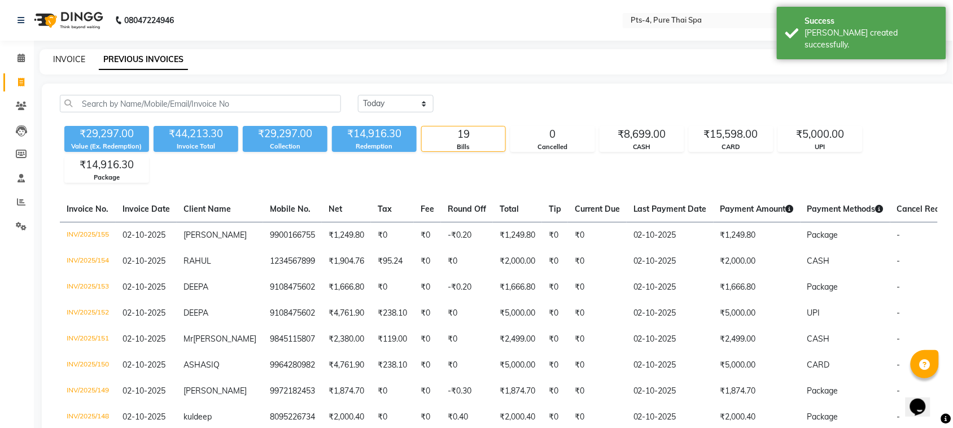
click at [67, 58] on link "INVOICE" at bounding box center [69, 59] width 32 height 10
select select "service"
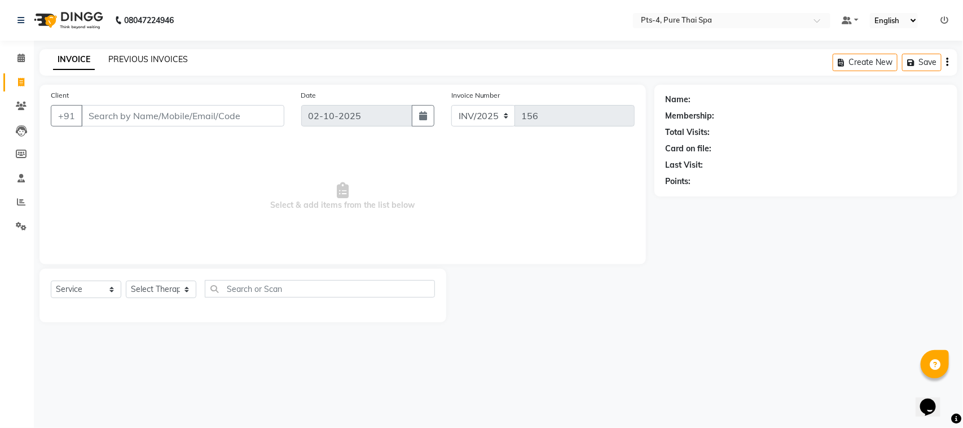
click at [152, 56] on link "PREVIOUS INVOICES" at bounding box center [148, 59] width 80 height 10
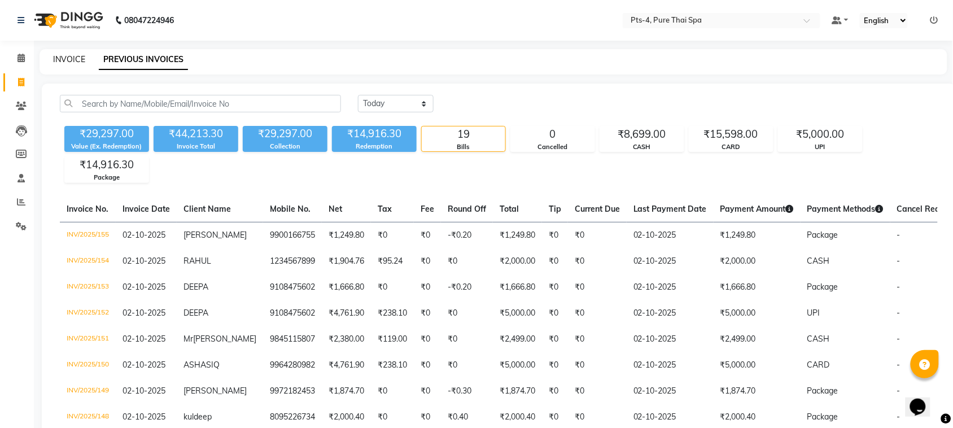
click at [69, 55] on link "INVOICE" at bounding box center [69, 59] width 32 height 10
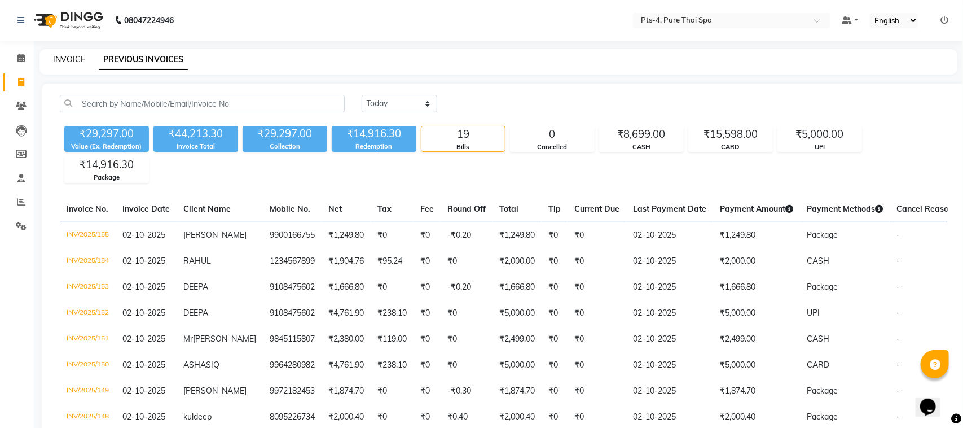
select select "service"
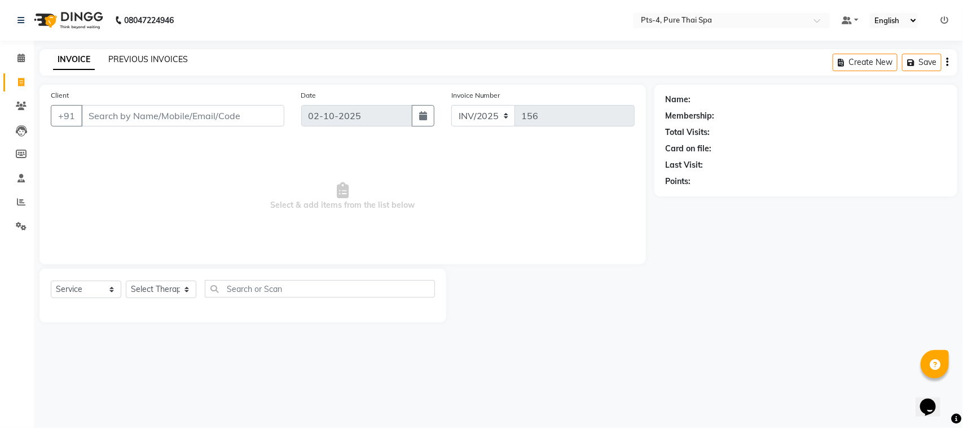
click at [139, 63] on link "PREVIOUS INVOICES" at bounding box center [148, 59] width 80 height 10
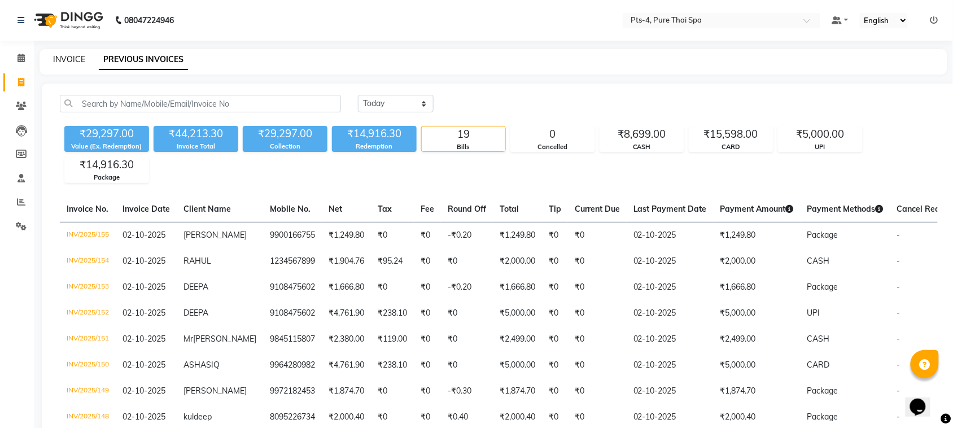
click at [63, 59] on link "INVOICE" at bounding box center [69, 59] width 32 height 10
select select "service"
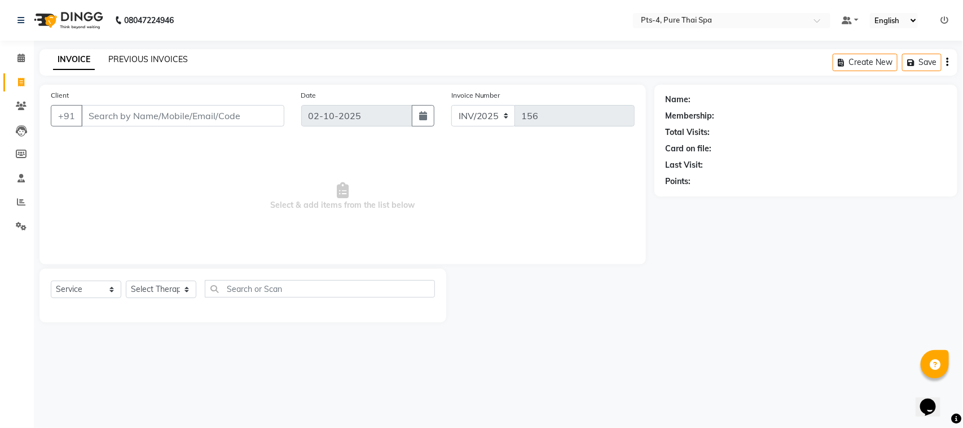
click at [136, 58] on link "PREVIOUS INVOICES" at bounding box center [148, 59] width 80 height 10
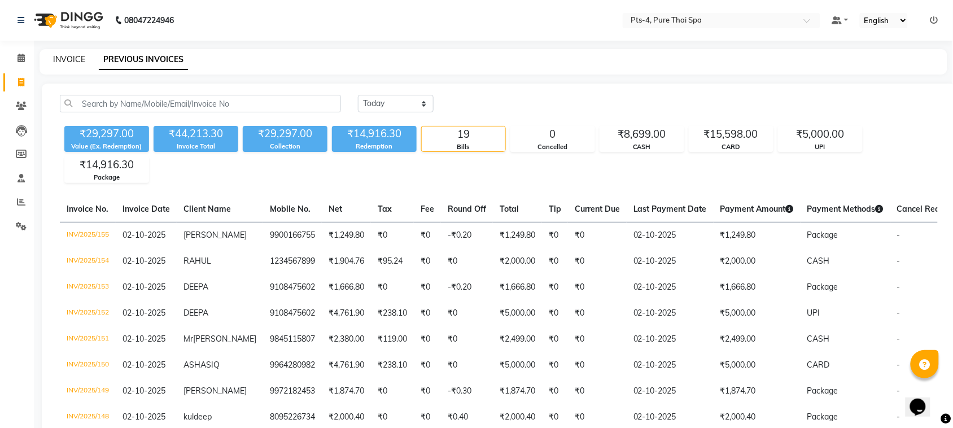
click at [66, 58] on link "INVOICE" at bounding box center [69, 59] width 32 height 10
select select "service"
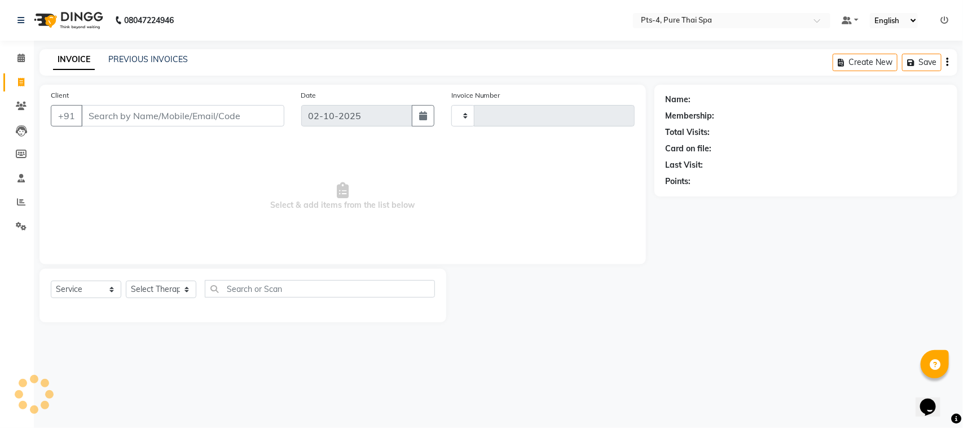
type input "156"
select select "9046"
click at [153, 61] on link "PREVIOUS INVOICES" at bounding box center [148, 59] width 80 height 10
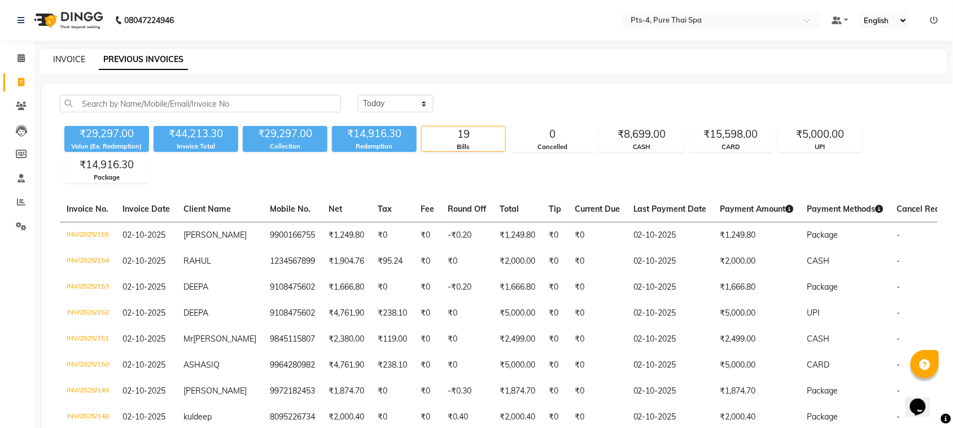
click at [67, 55] on link "INVOICE" at bounding box center [69, 59] width 32 height 10
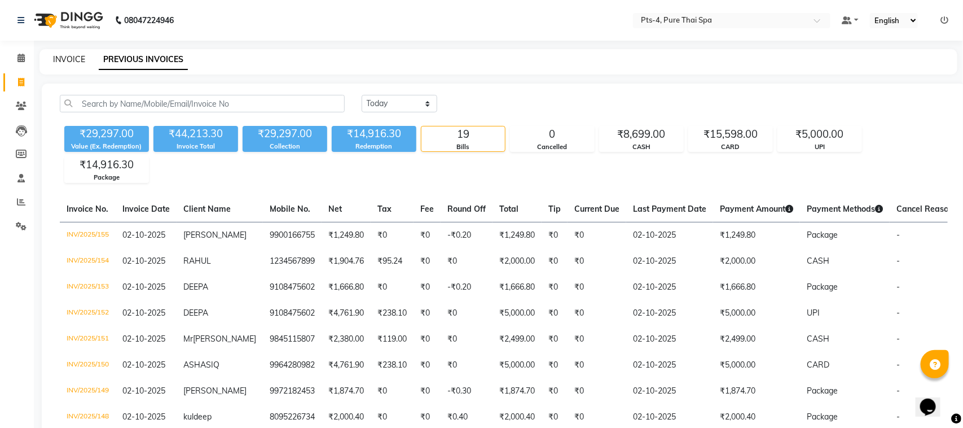
select select "service"
